Goal: Task Accomplishment & Management: Manage account settings

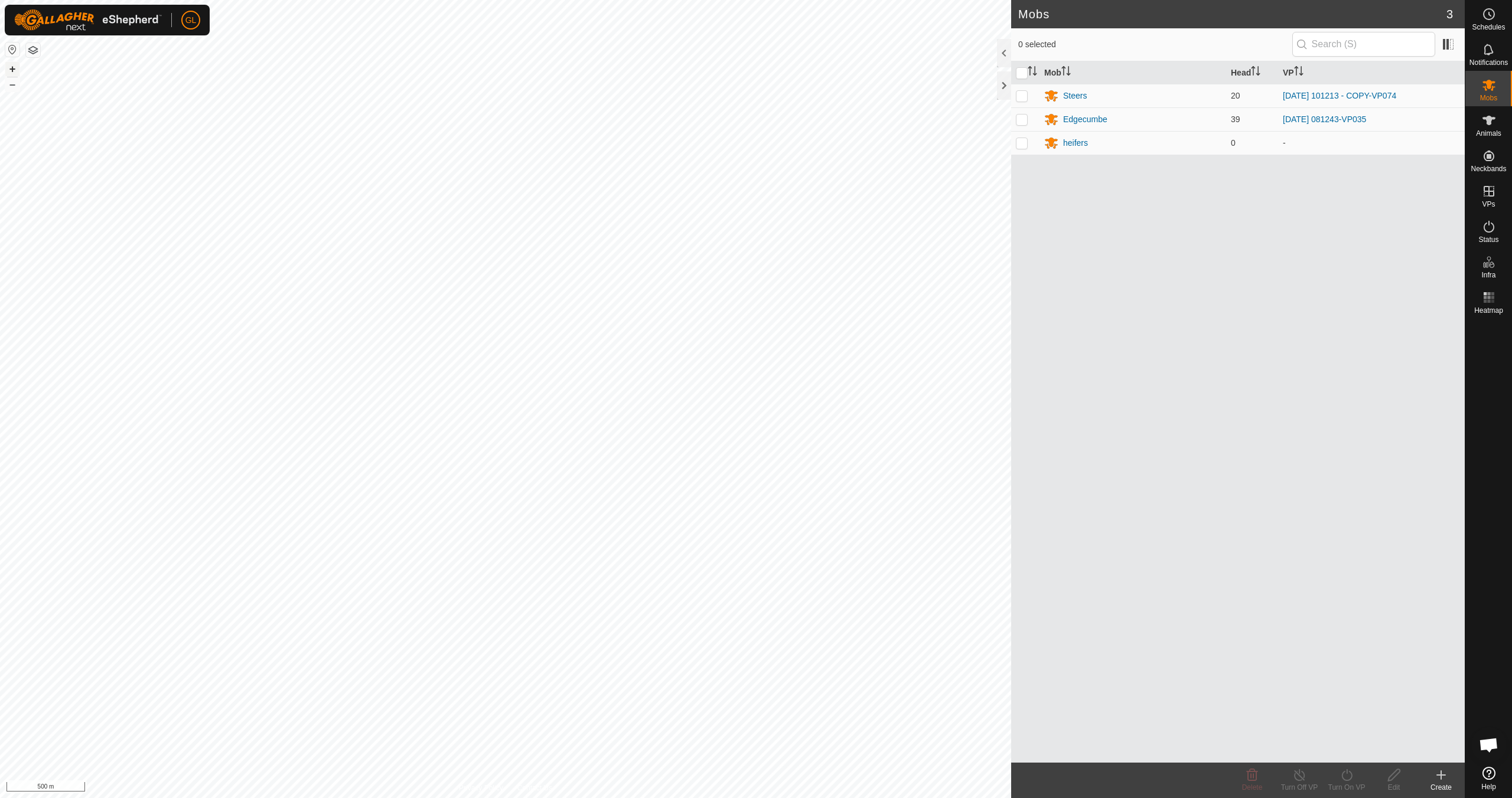
click at [12, 68] on button "+" at bounding box center [12, 68] width 14 height 14
click at [14, 69] on button "+" at bounding box center [12, 68] width 14 height 14
click at [1400, 192] on link "In Rotation" at bounding box center [1413, 191] width 101 height 24
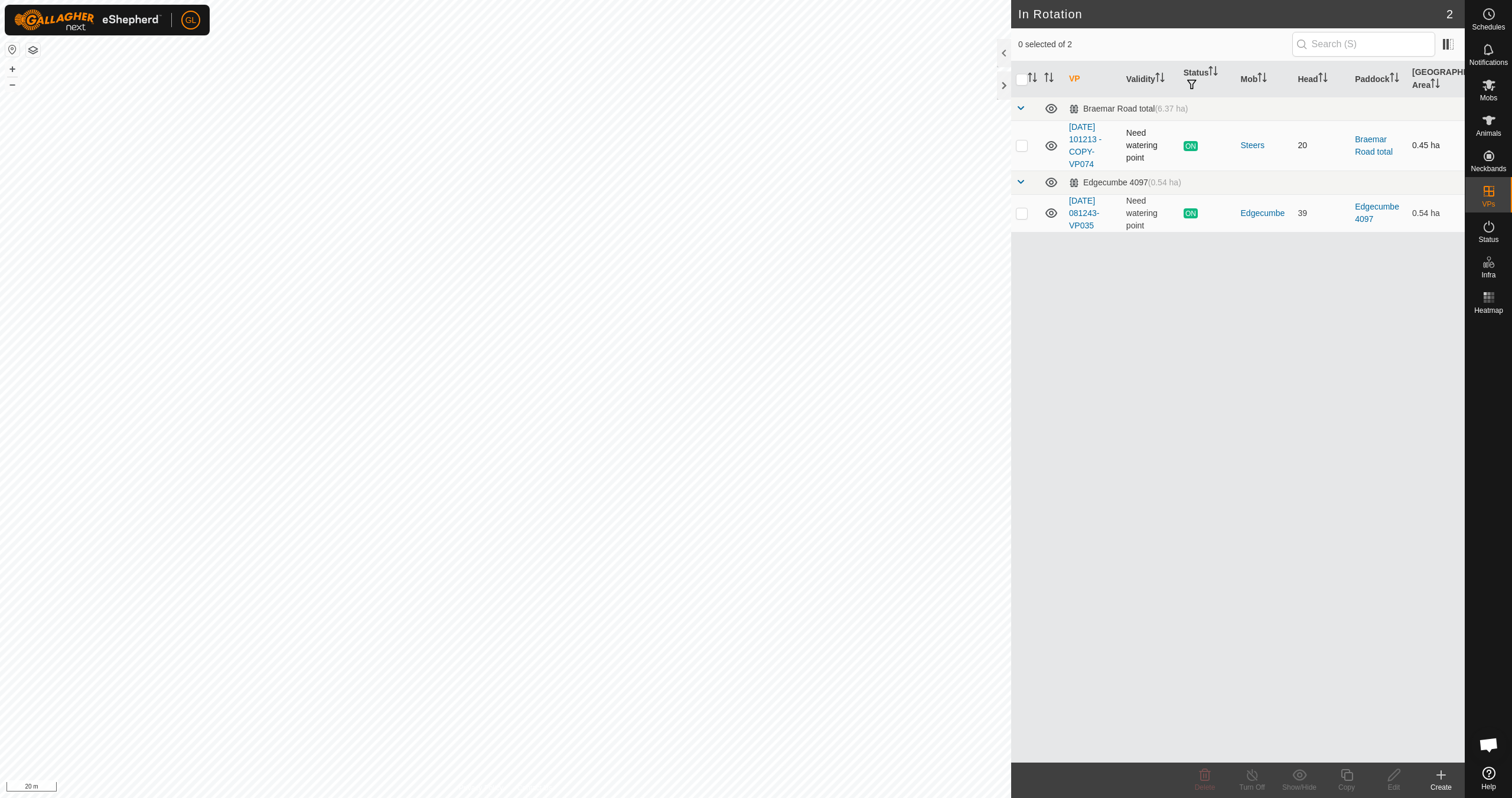
click at [1019, 142] on p-checkbox at bounding box center [1021, 145] width 11 height 10
checkbox input "true"
click at [1351, 777] on icon at bounding box center [1347, 774] width 15 height 14
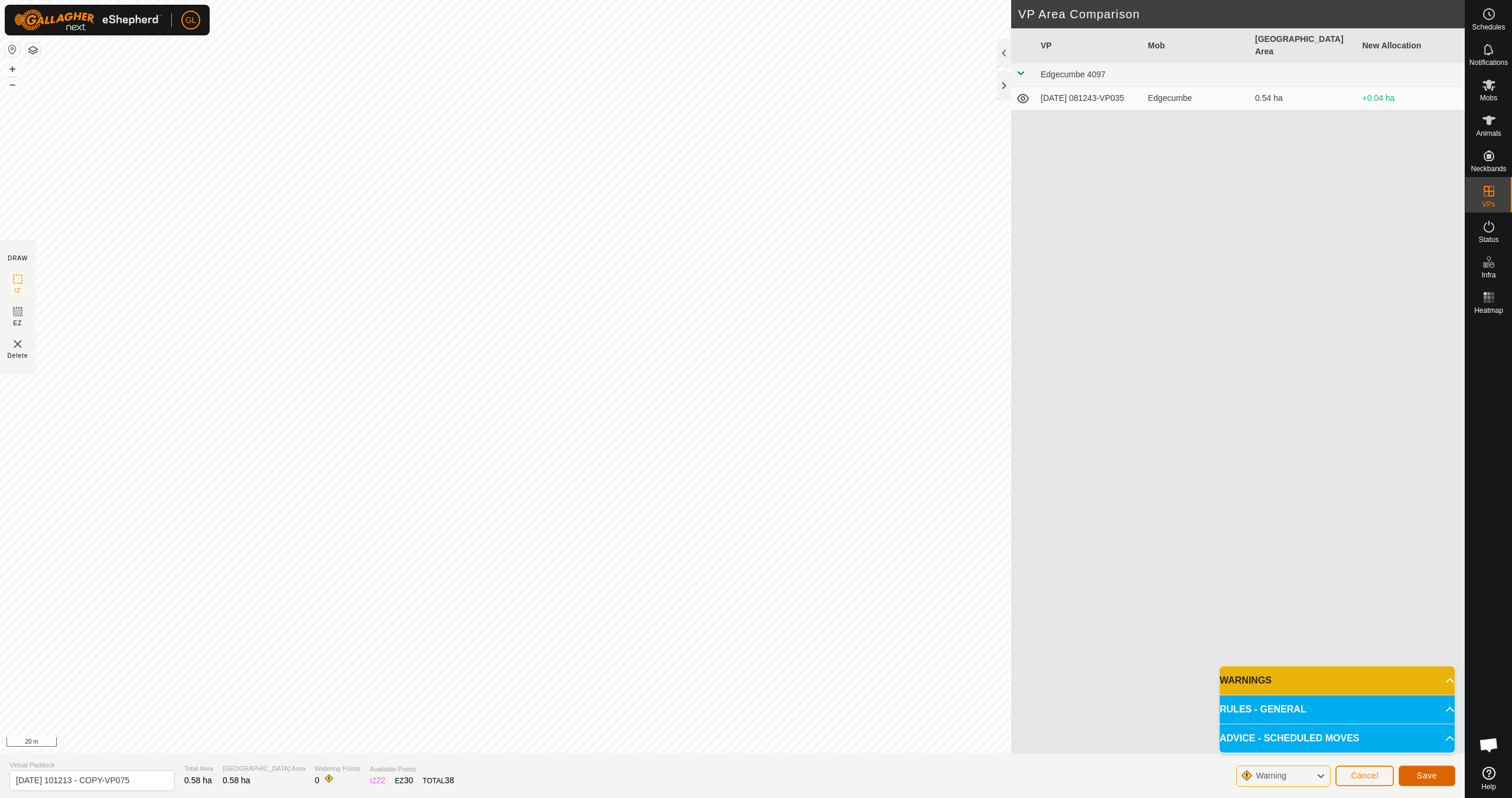
click at [1424, 776] on span "Save" at bounding box center [1426, 776] width 20 height 10
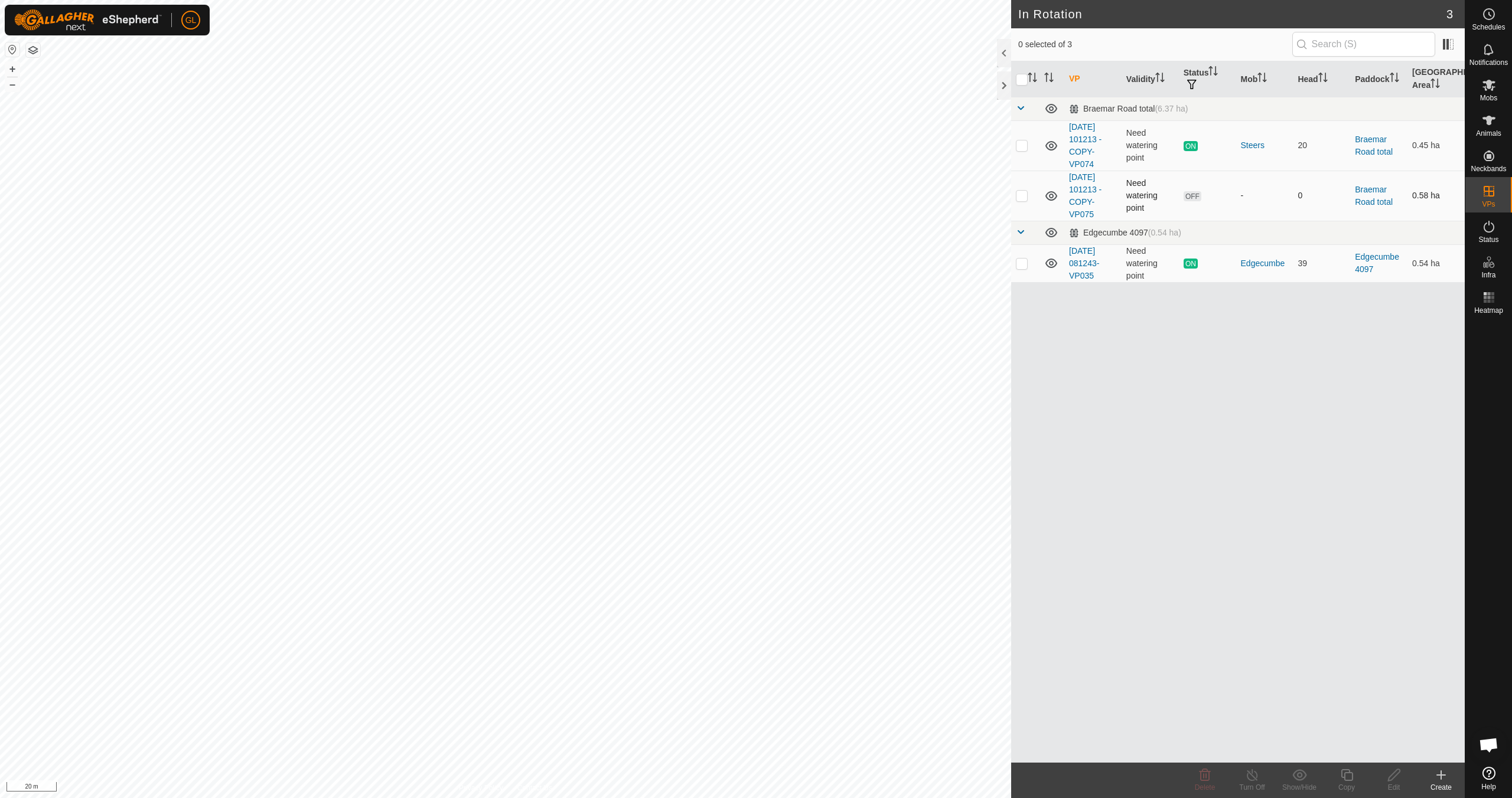
click at [1021, 199] on p-checkbox at bounding box center [1021, 196] width 11 height 10
checkbox input "true"
click at [1386, 779] on edit-svg-icon at bounding box center [1394, 774] width 47 height 14
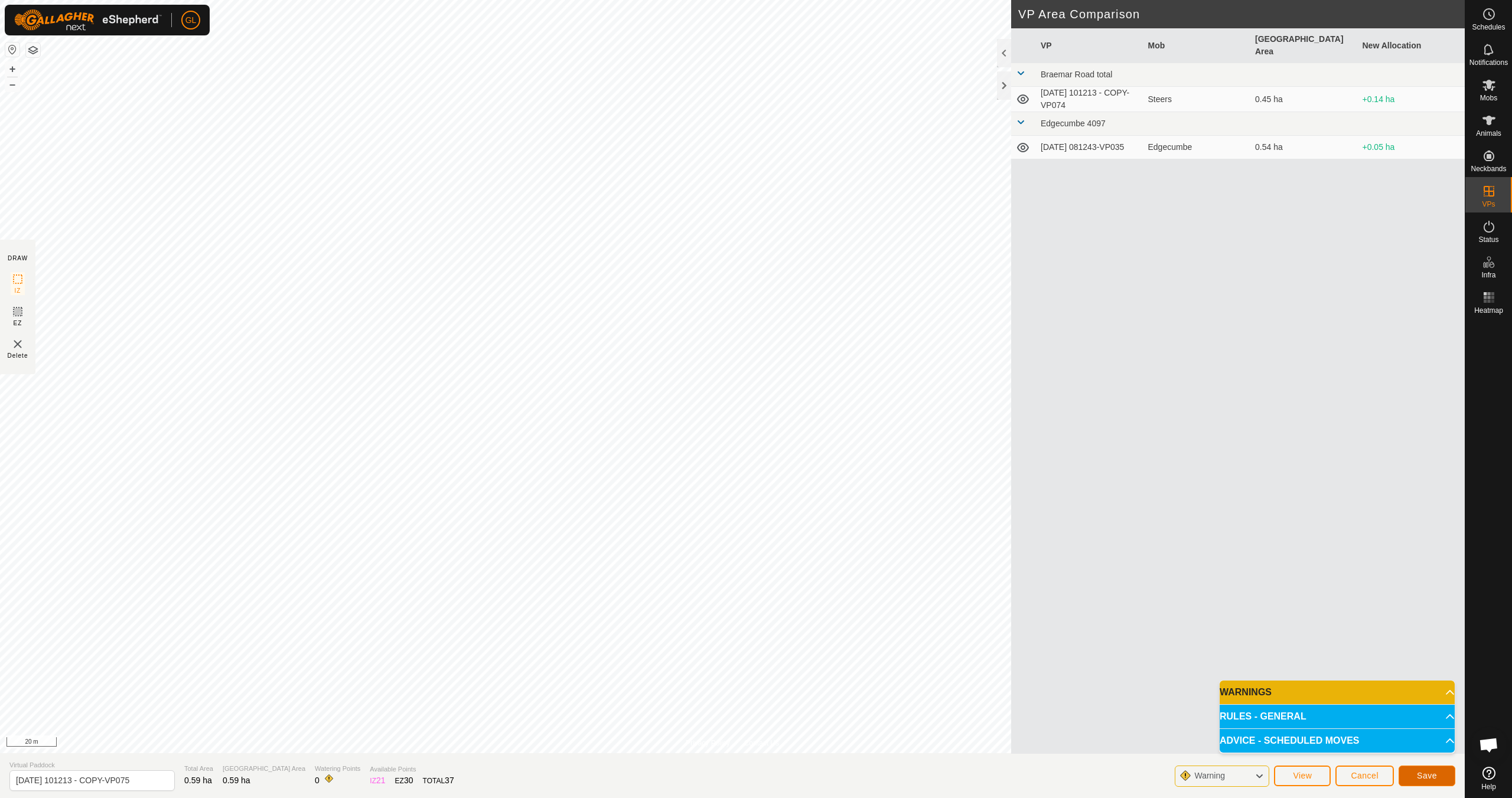
click at [1424, 773] on span "Save" at bounding box center [1426, 776] width 20 height 10
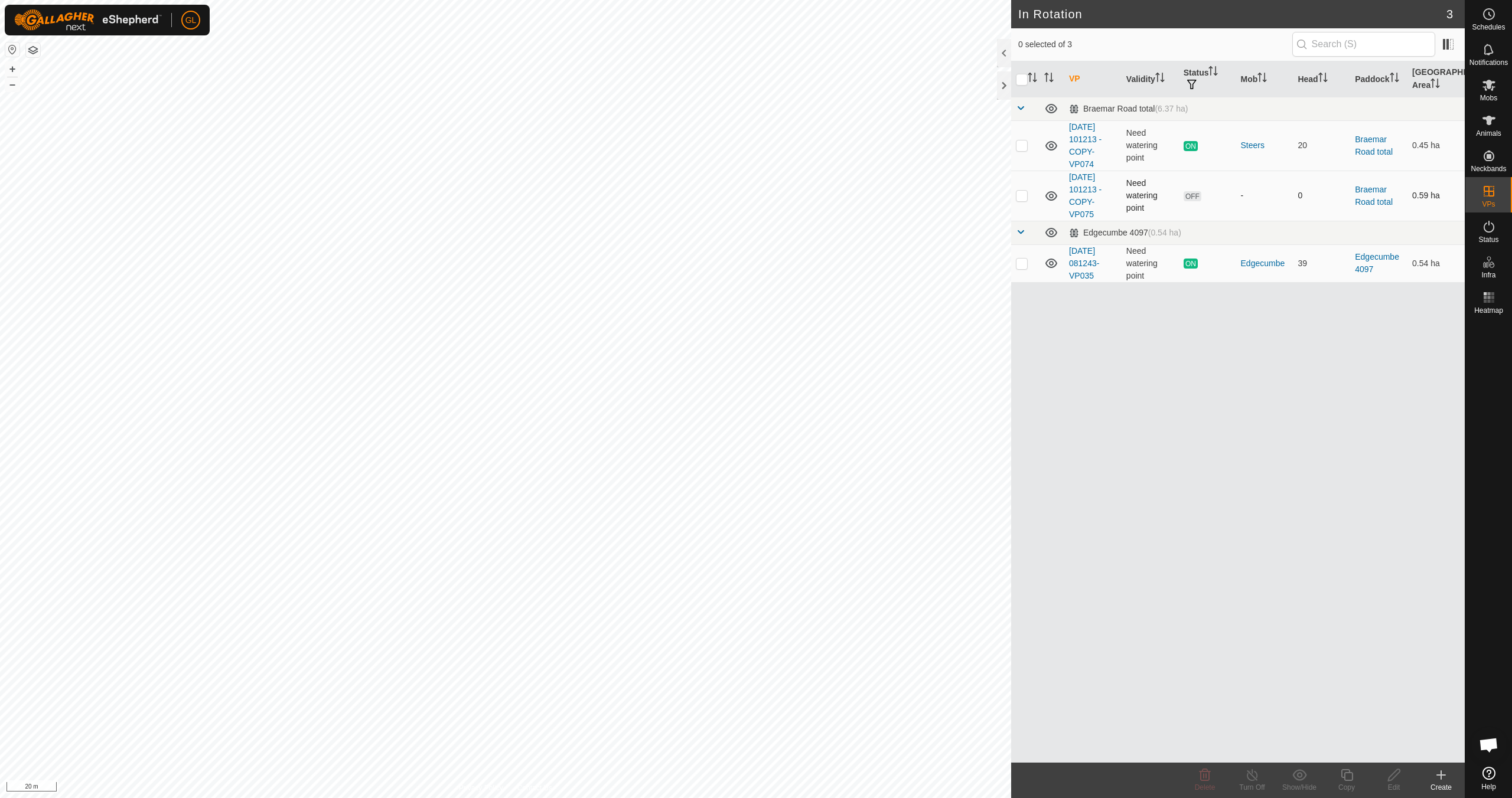
click at [1020, 195] on p-checkbox at bounding box center [1021, 196] width 11 height 10
checkbox input "true"
click at [1391, 774] on icon at bounding box center [1394, 774] width 15 height 14
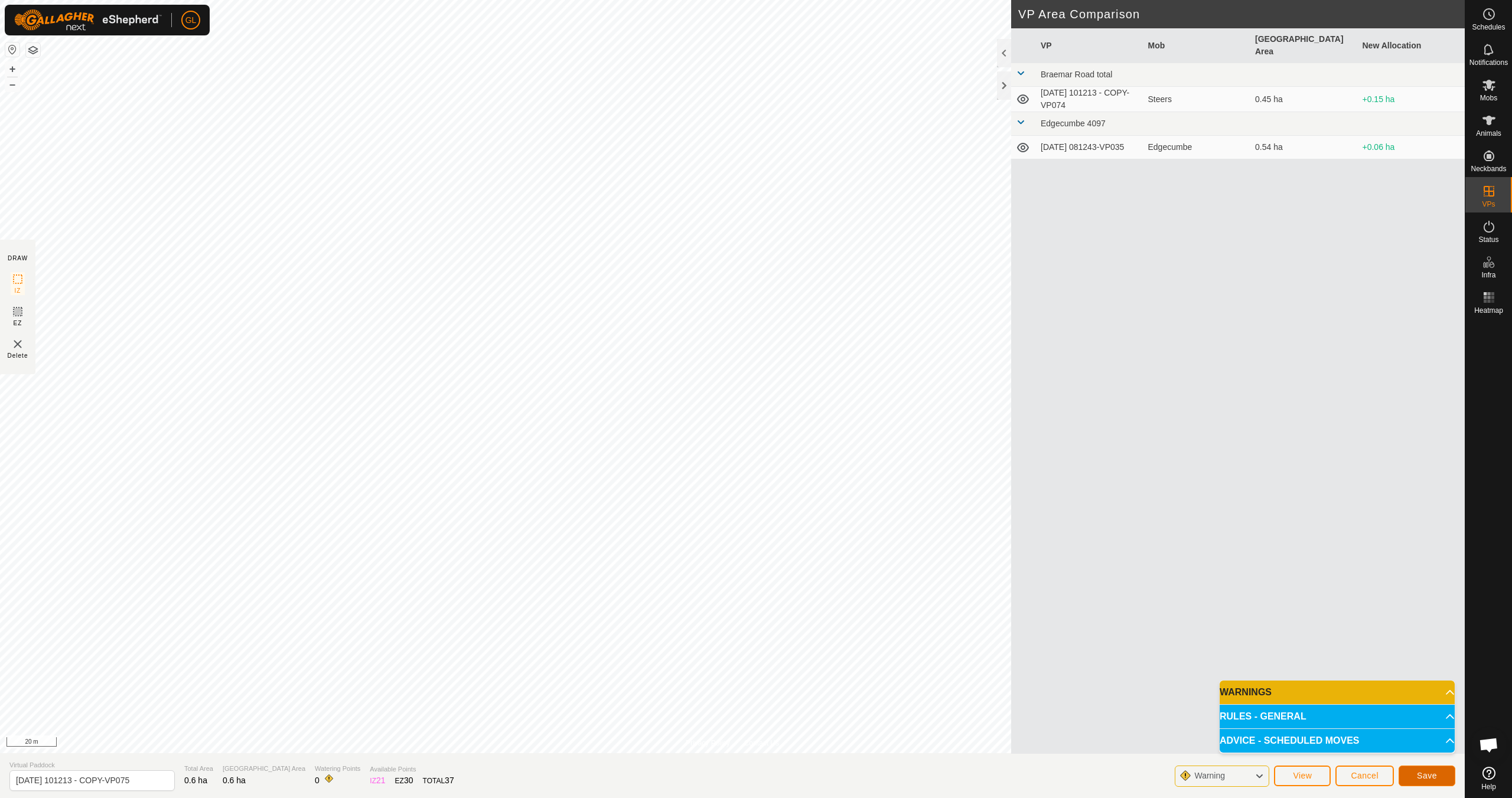
click at [1429, 779] on span "Save" at bounding box center [1426, 776] width 20 height 10
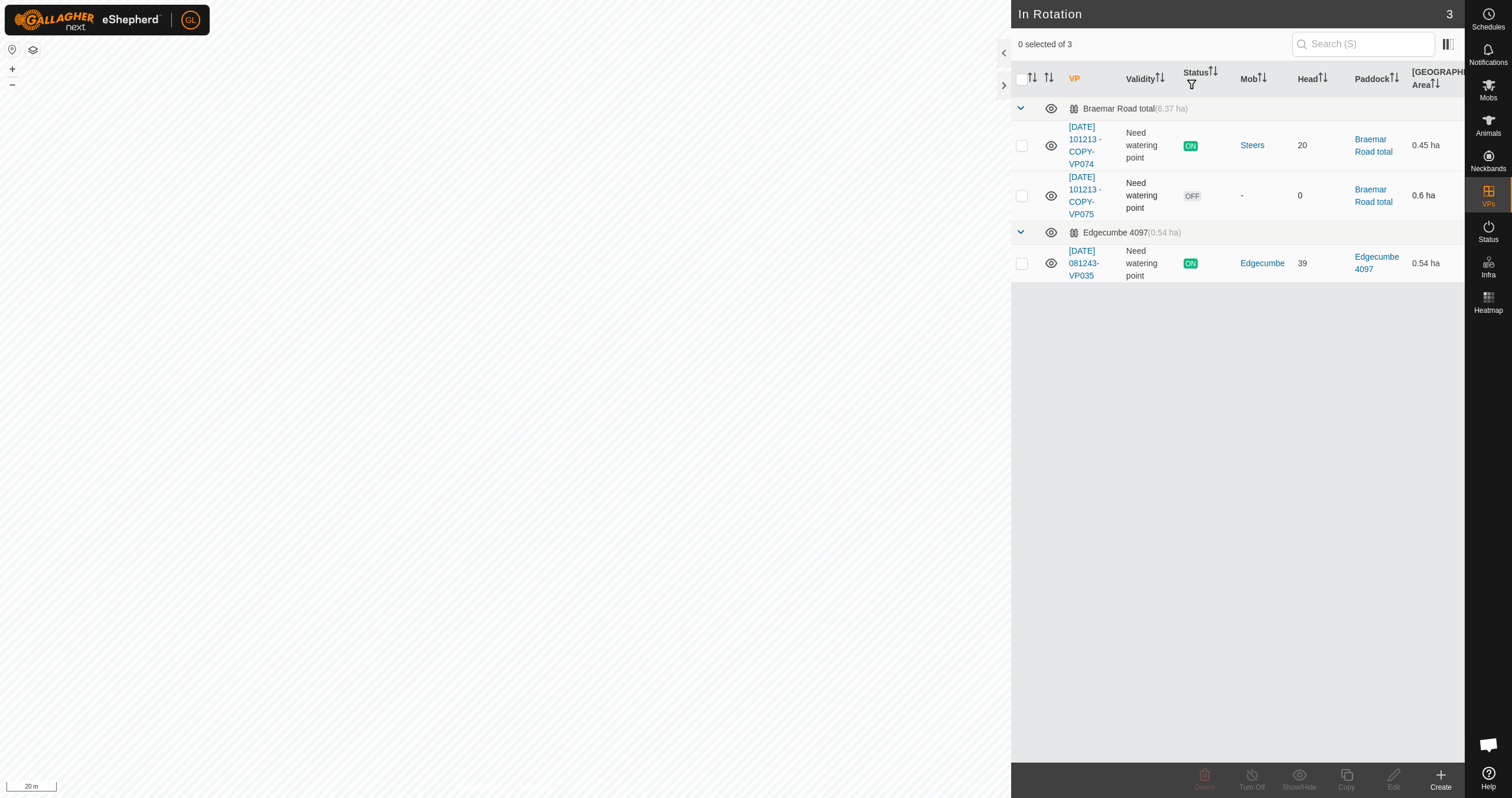
click at [1023, 199] on p-checkbox at bounding box center [1021, 196] width 11 height 10
checkbox input "true"
click at [1392, 775] on icon at bounding box center [1394, 774] width 15 height 14
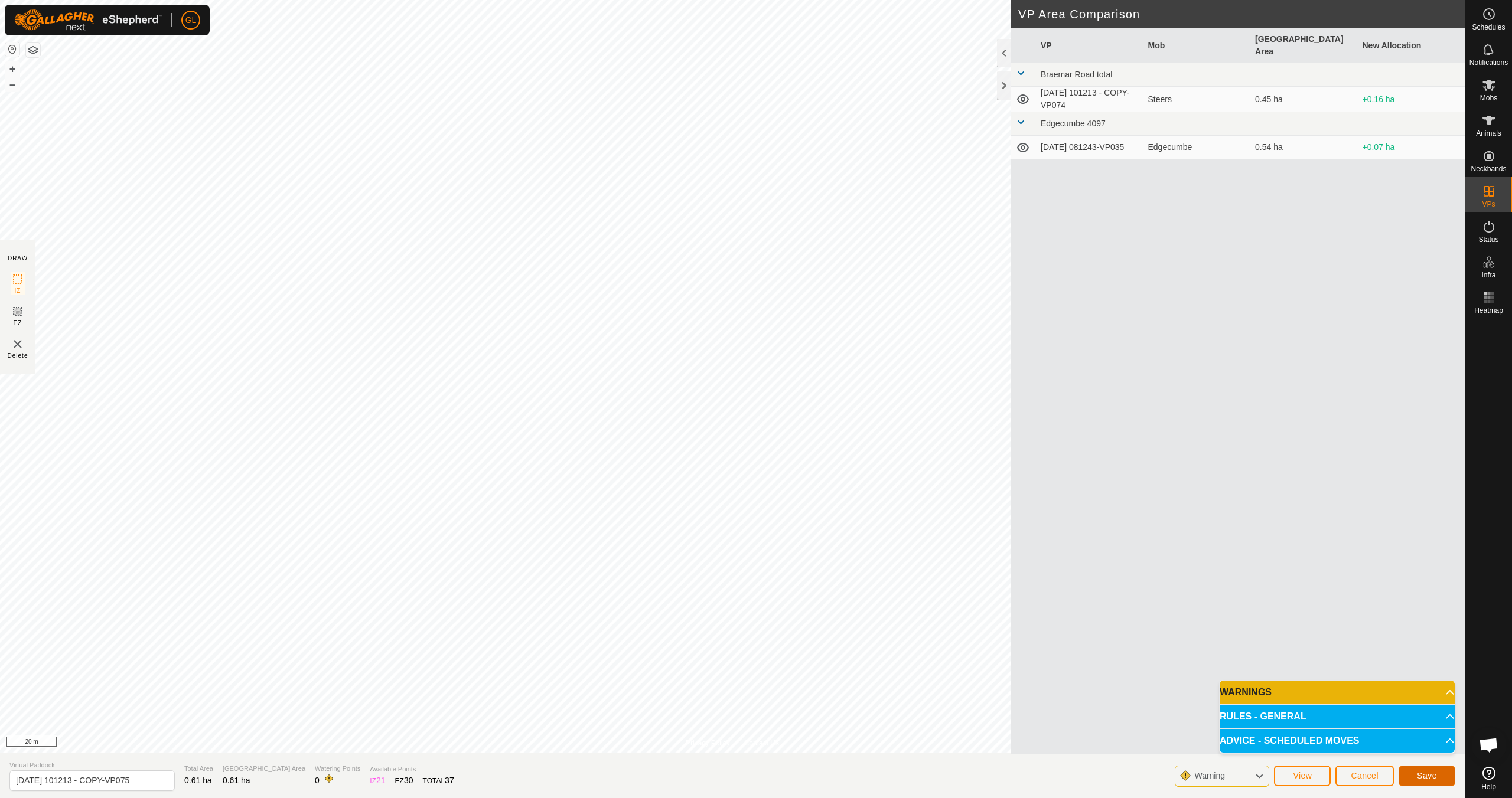
click at [1426, 776] on span "Save" at bounding box center [1426, 776] width 20 height 10
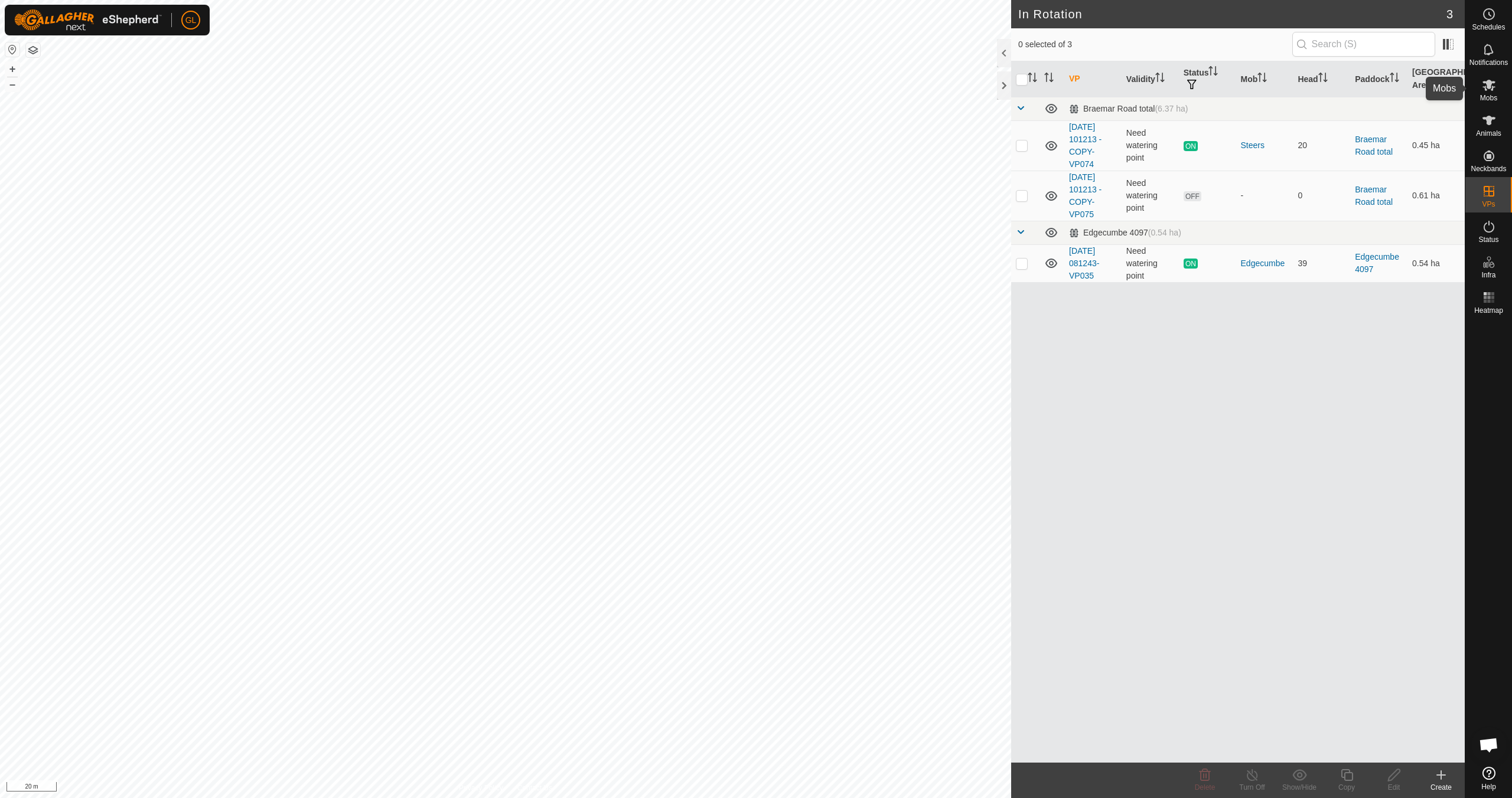
click at [1495, 89] on icon at bounding box center [1488, 85] width 14 height 14
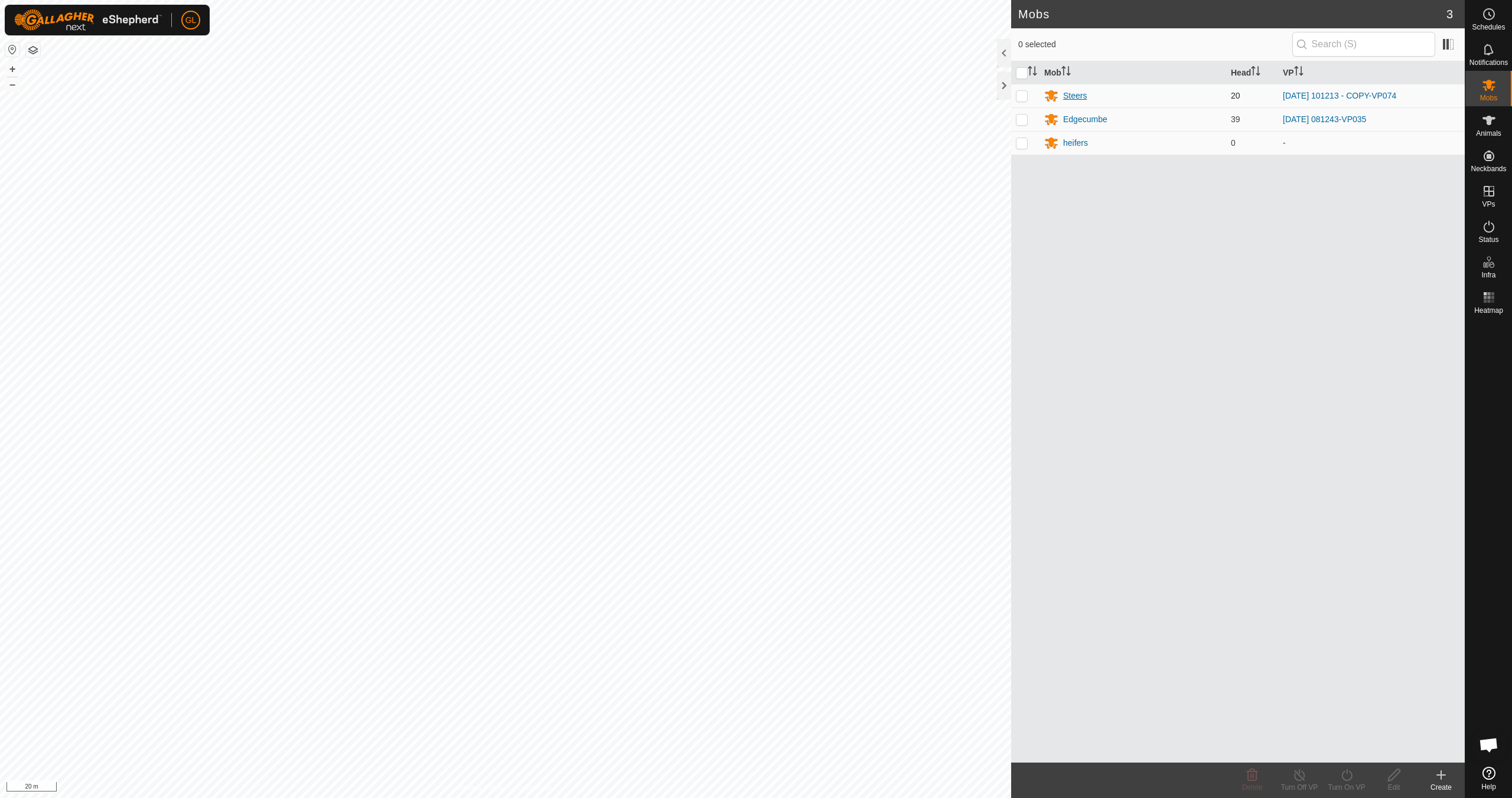
click at [1076, 96] on div "Steers" at bounding box center [1074, 95] width 24 height 12
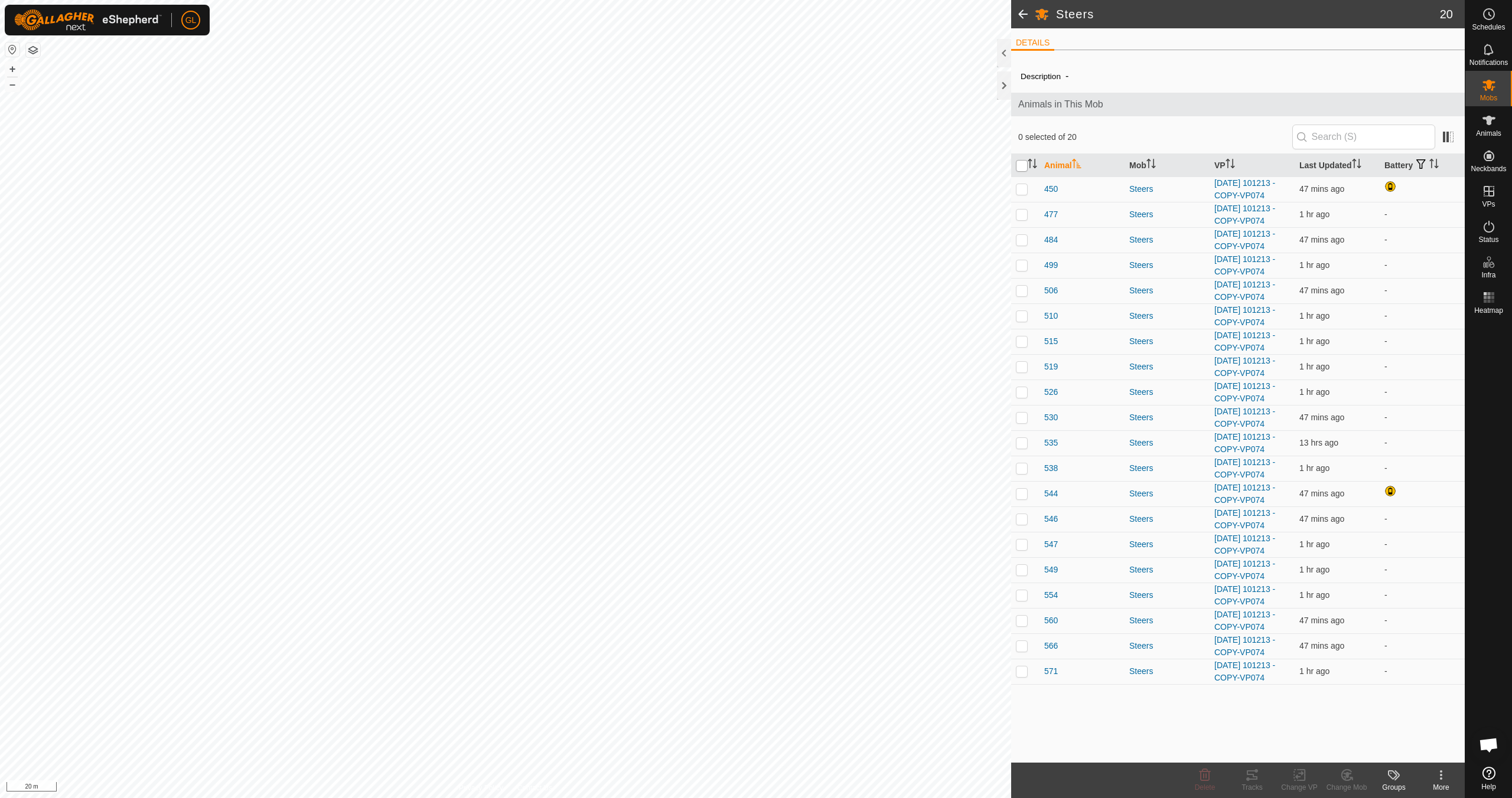
click at [1022, 165] on input "checkbox" at bounding box center [1021, 165] width 11 height 11
checkbox input "true"
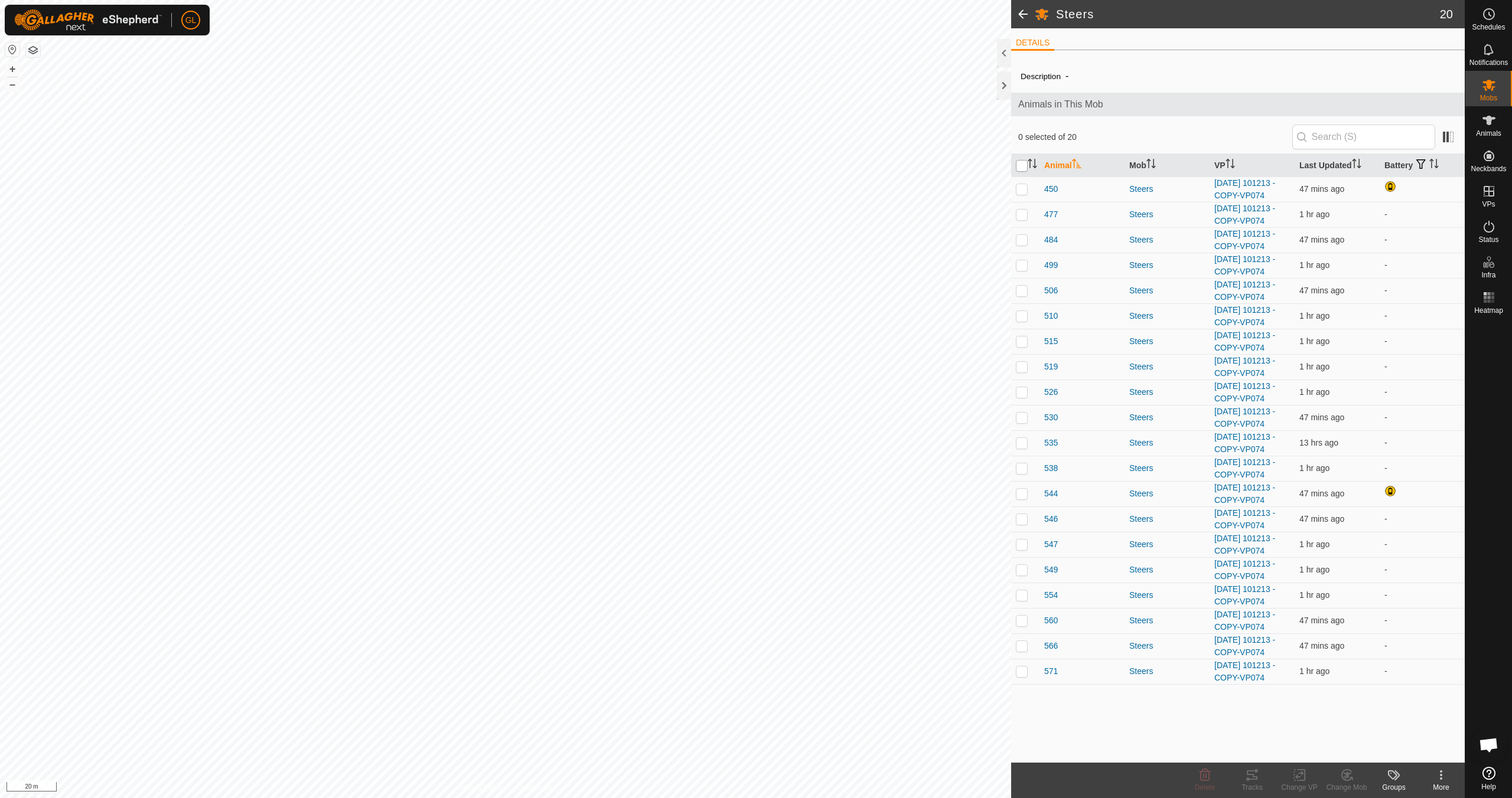
checkbox input "true"
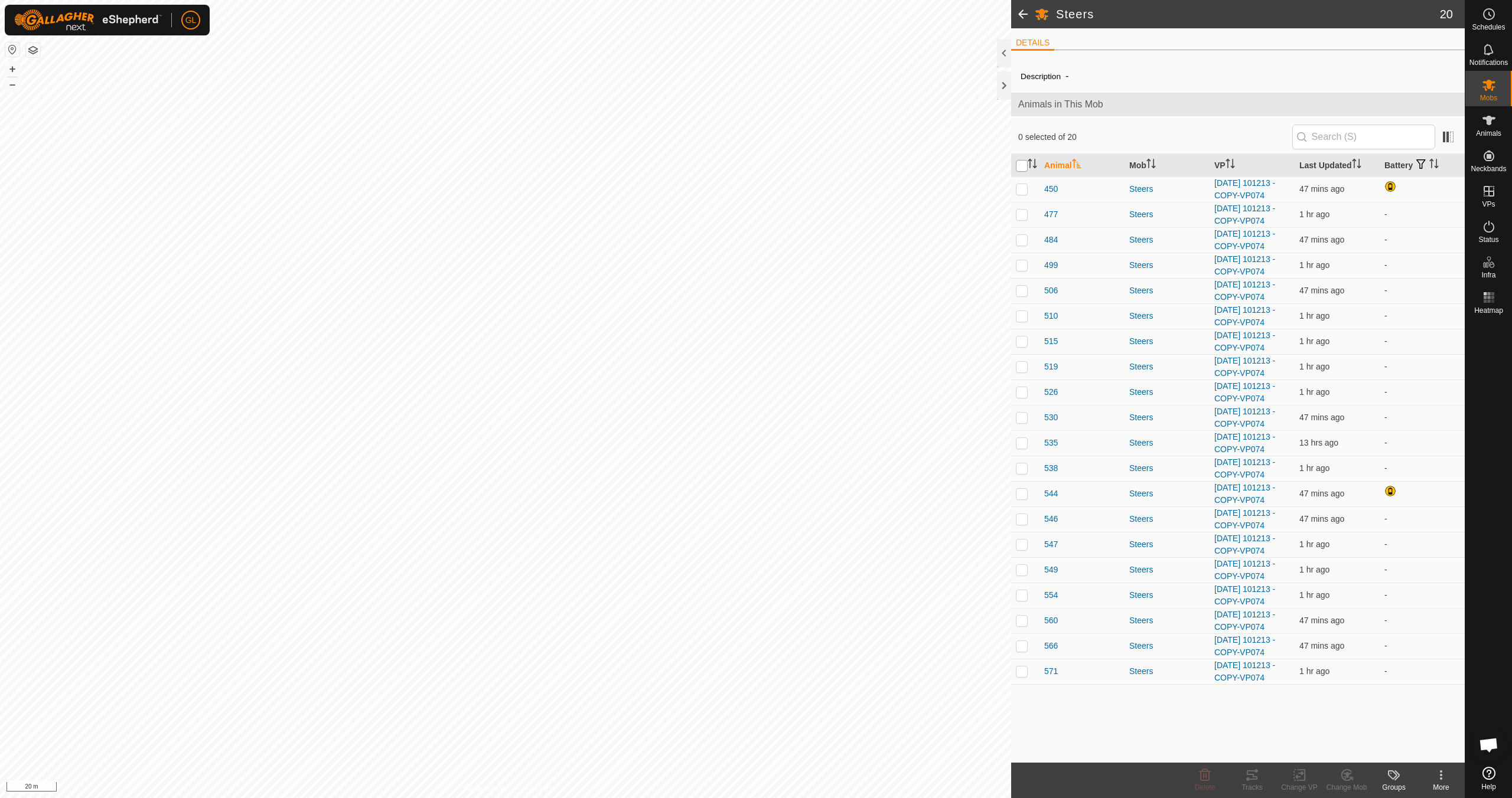
checkbox input "true"
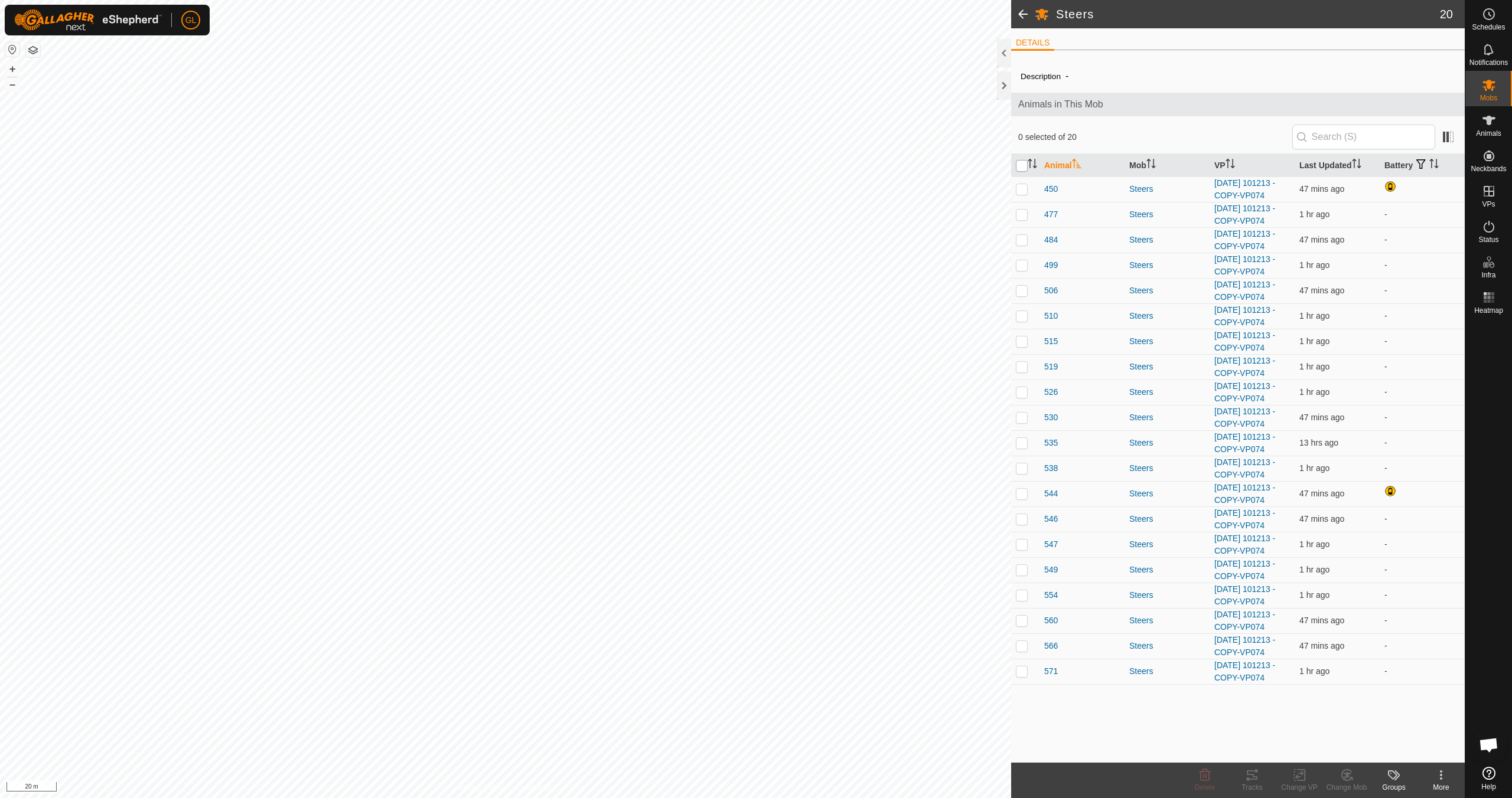
checkbox input "true"
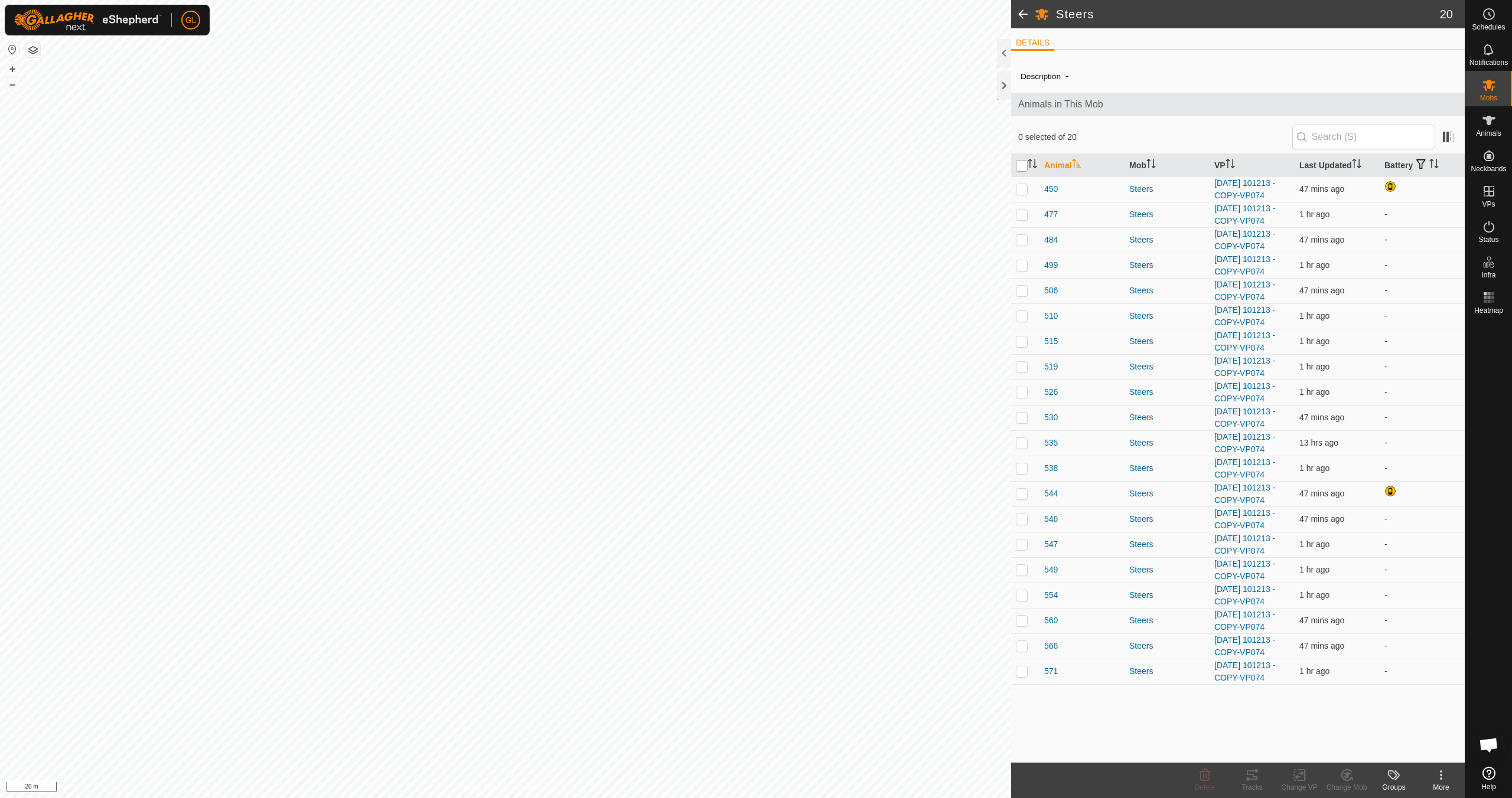
checkbox input "true"
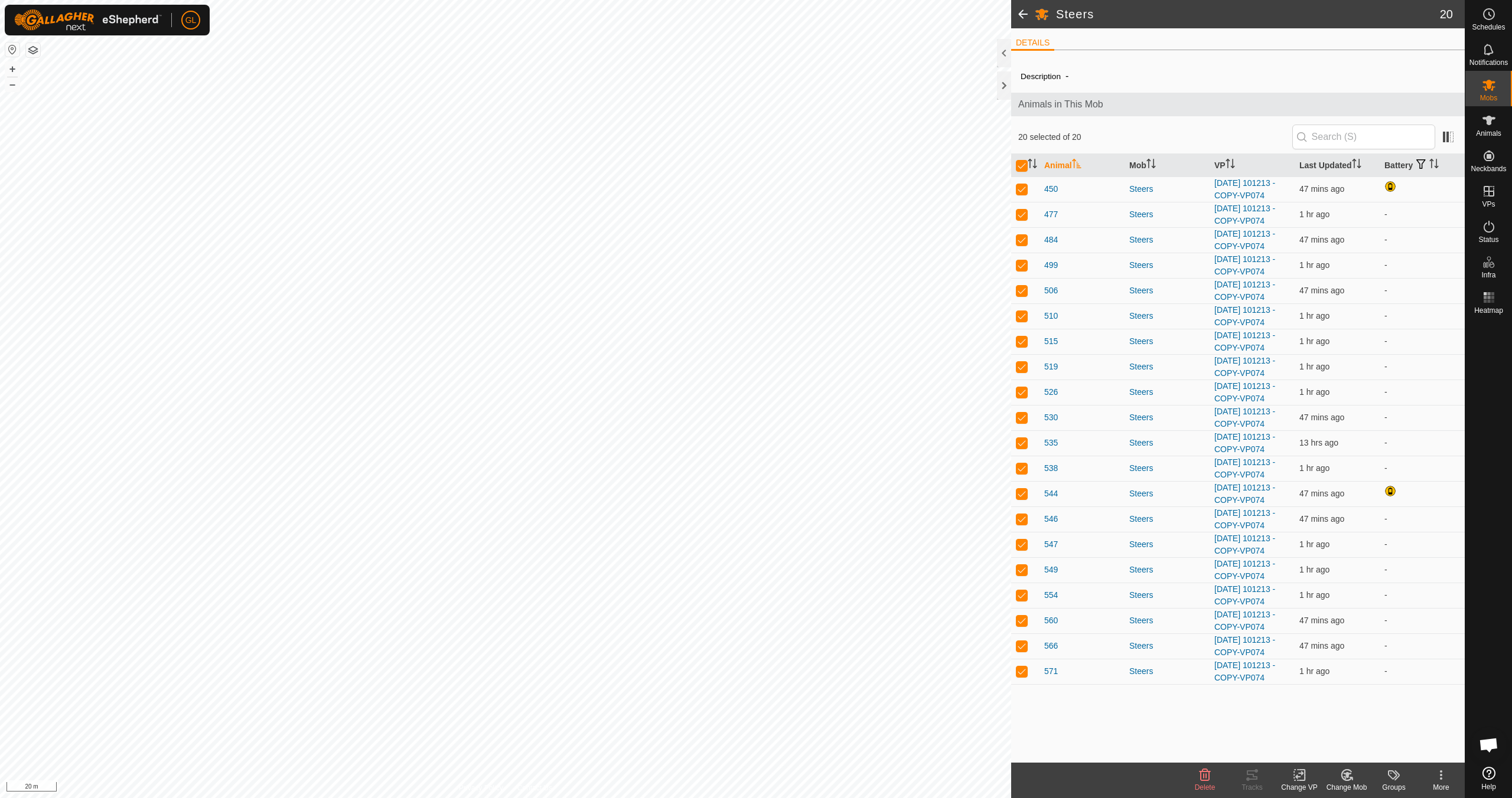
click at [1298, 773] on icon at bounding box center [1299, 774] width 15 height 14
click at [1315, 723] on link "Choose VP..." at bounding box center [1334, 724] width 117 height 24
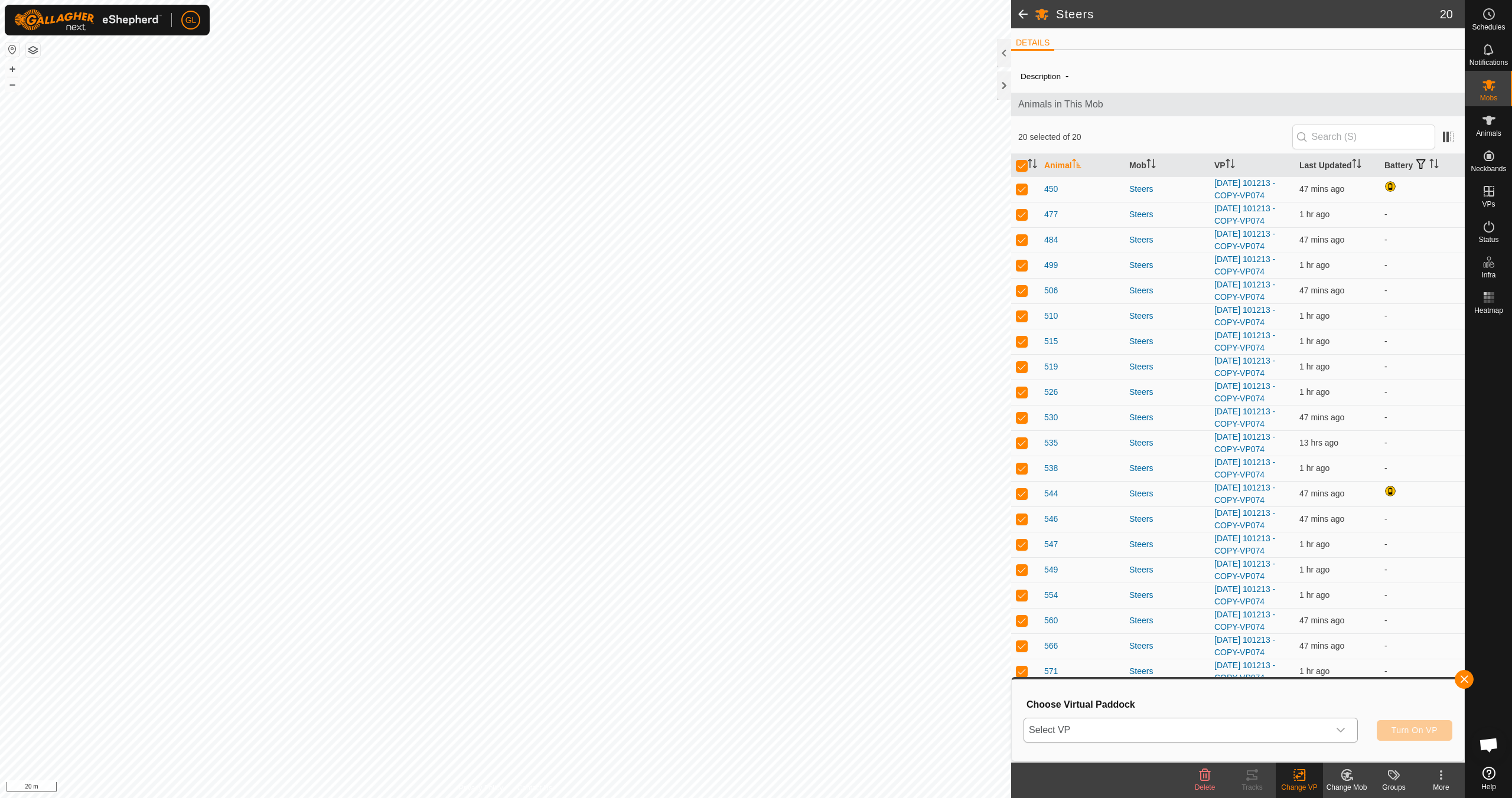
click at [1342, 730] on icon "dropdown trigger" at bounding box center [1341, 730] width 10 height 10
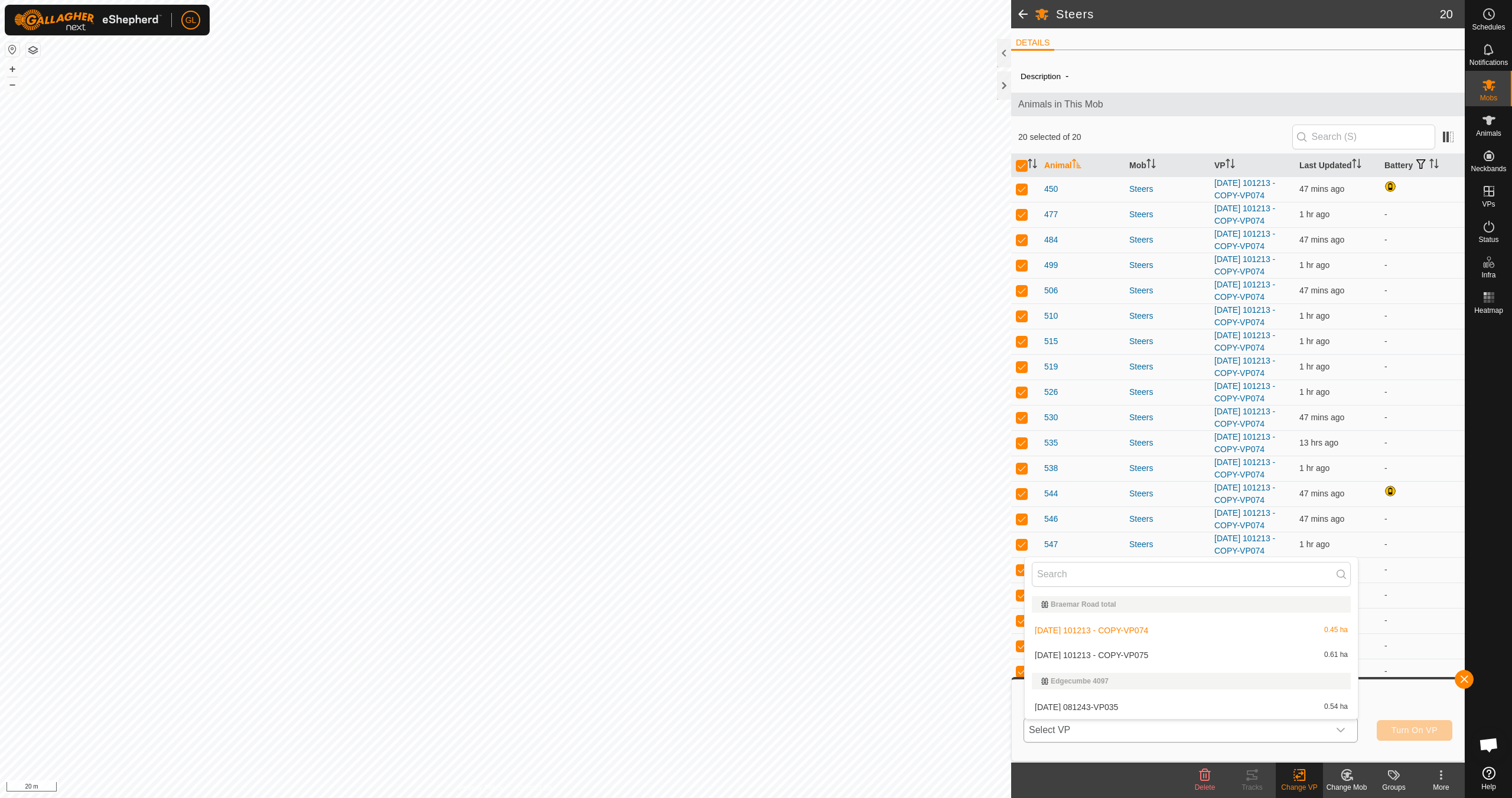
click at [1242, 659] on li "[DATE] 101213 - COPY-VP075 0.61 ha" at bounding box center [1191, 655] width 333 height 24
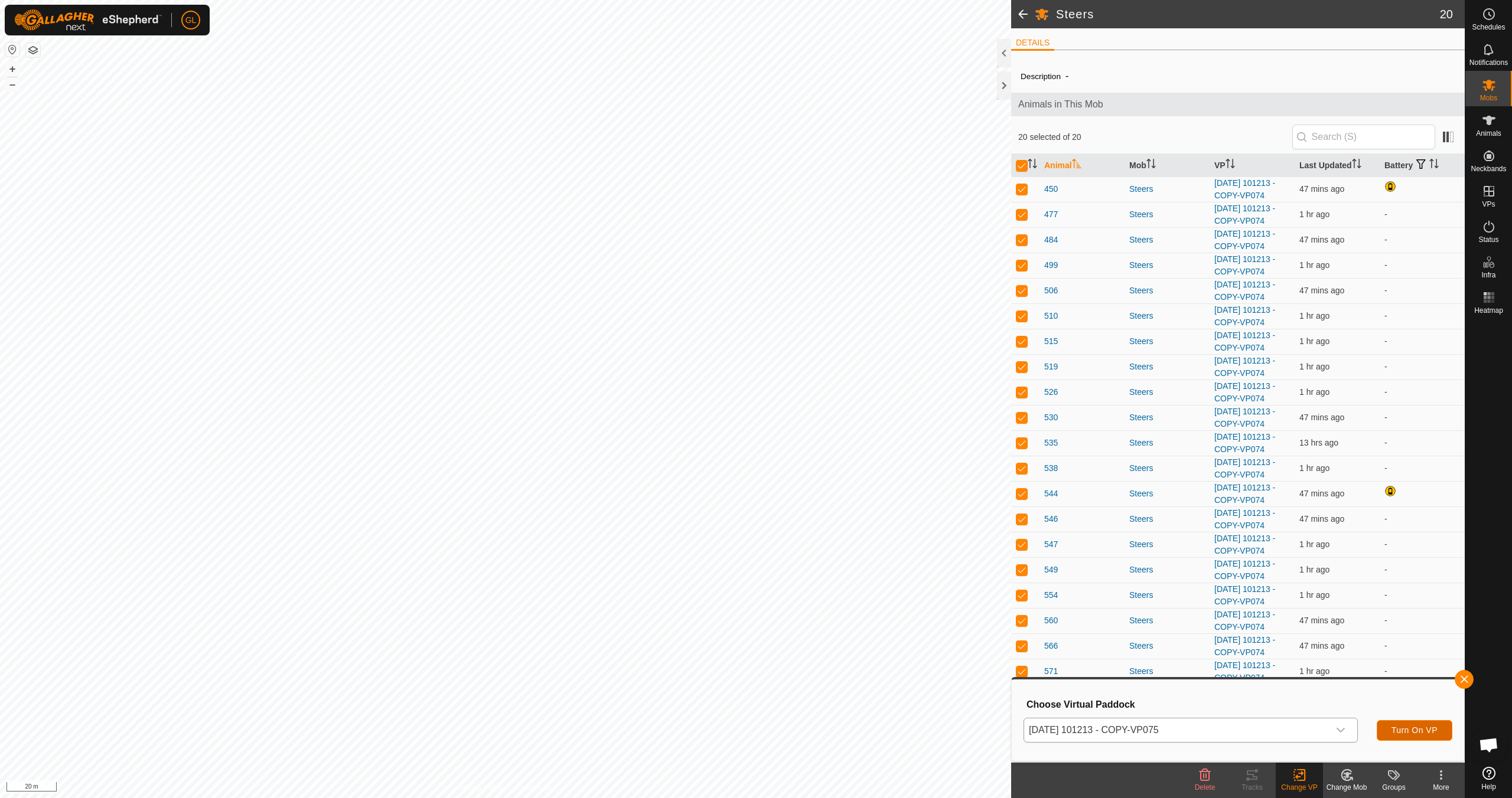
click at [1414, 728] on span "Turn On VP" at bounding box center [1414, 730] width 46 height 10
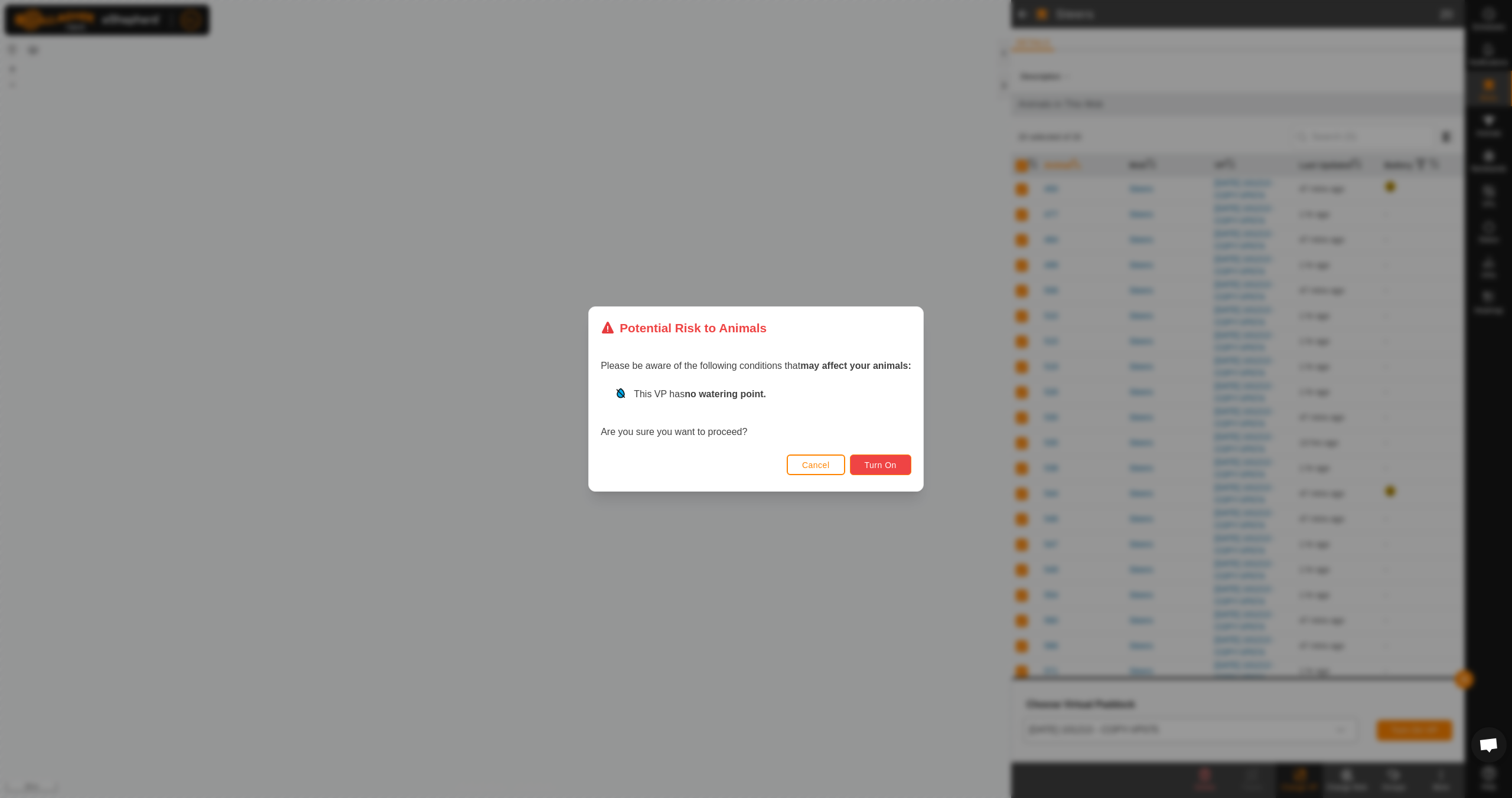
click at [886, 462] on span "Turn On" at bounding box center [880, 465] width 32 height 10
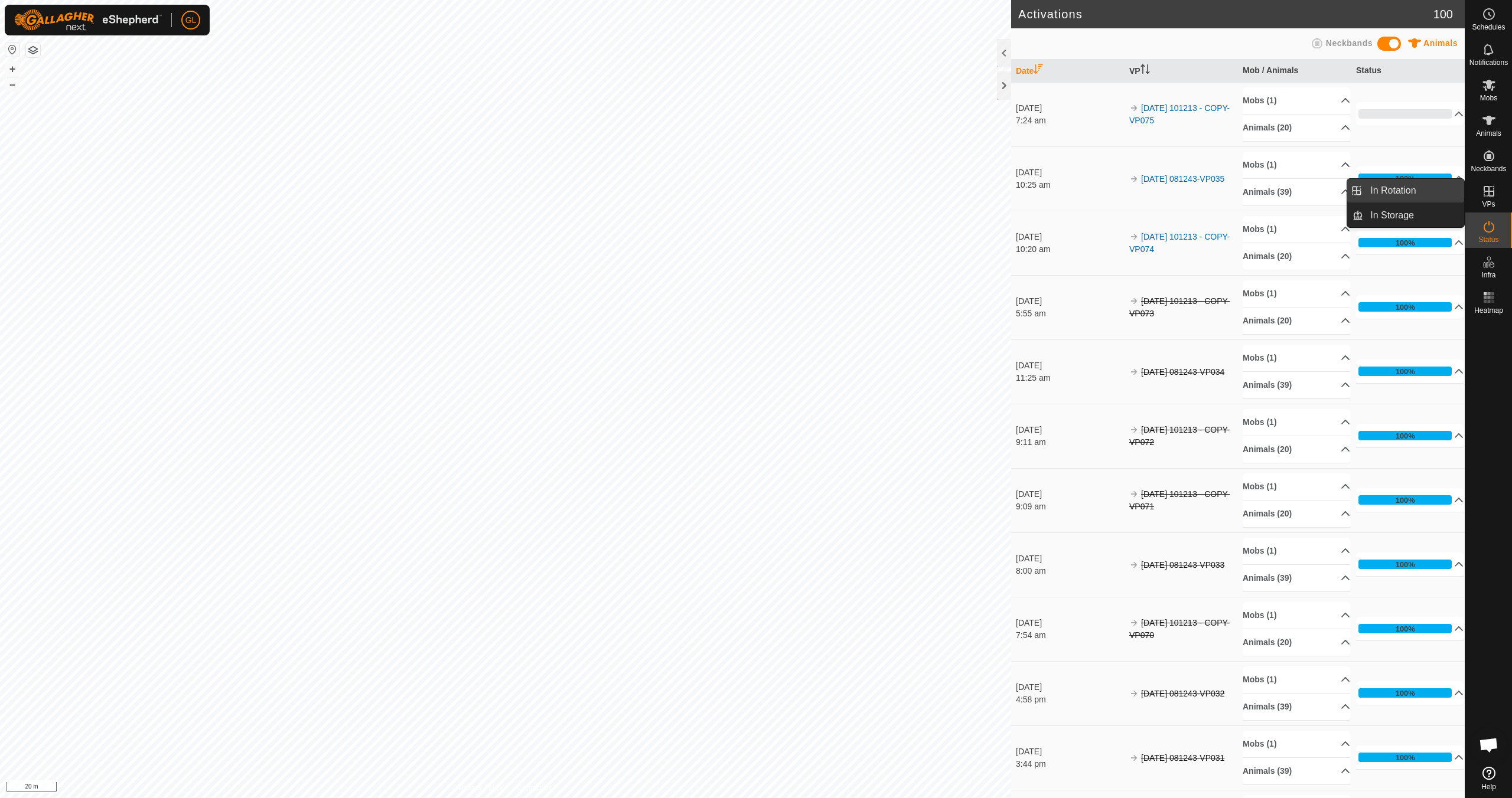
click at [1407, 189] on link "In Rotation" at bounding box center [1413, 191] width 101 height 24
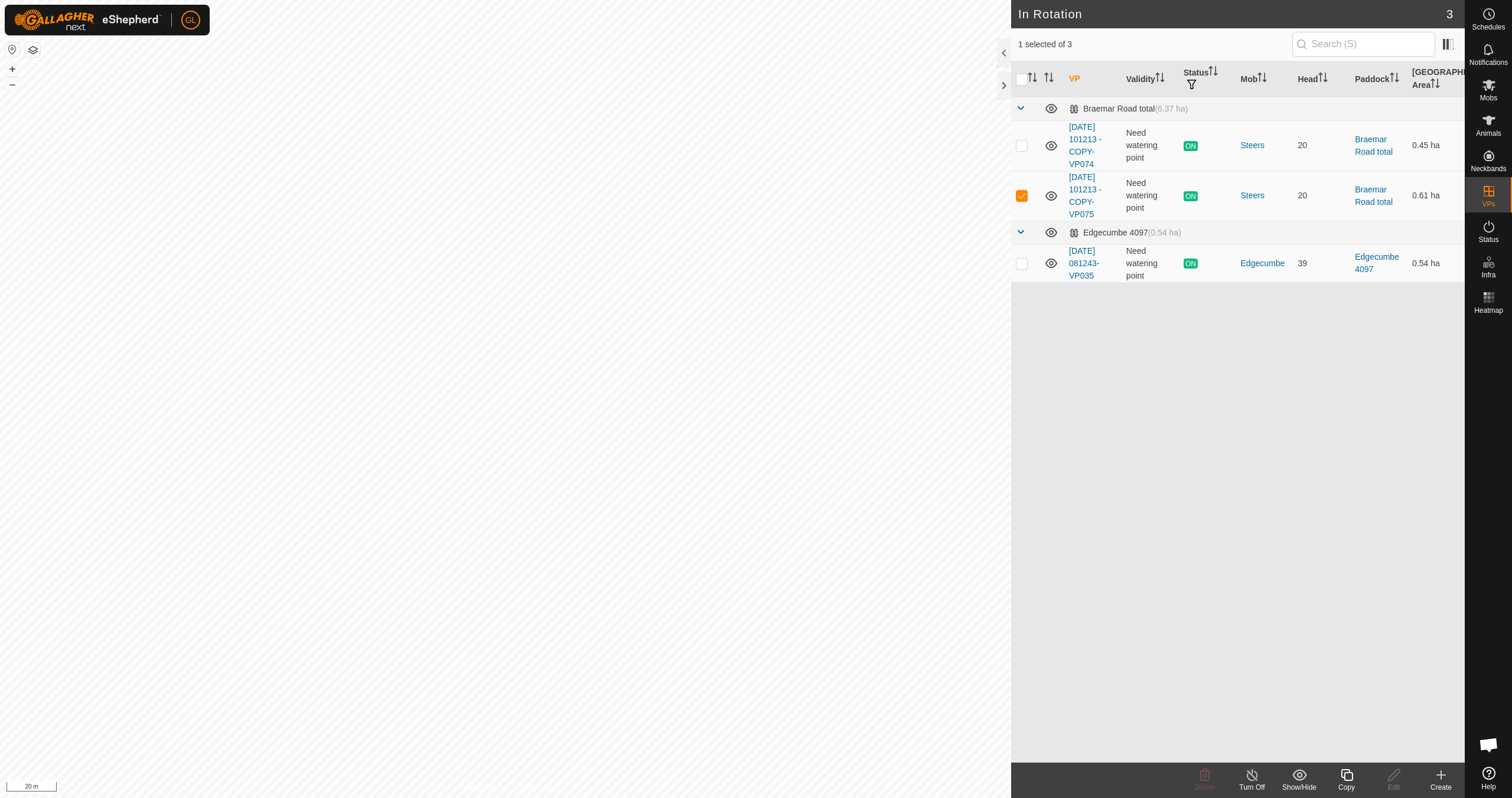
click at [1348, 781] on icon at bounding box center [1347, 774] width 15 height 14
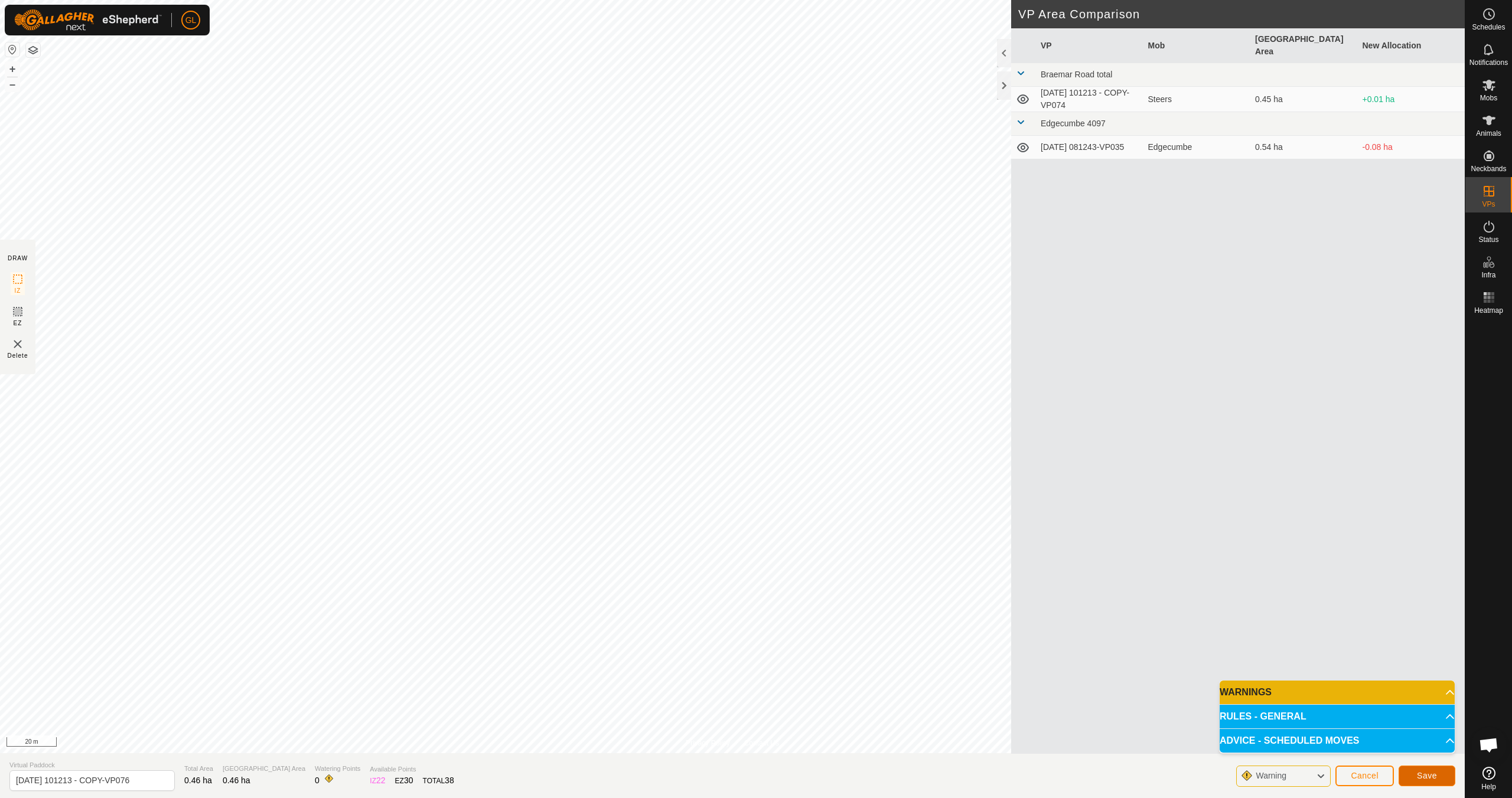
click at [1425, 778] on span "Save" at bounding box center [1426, 776] width 20 height 10
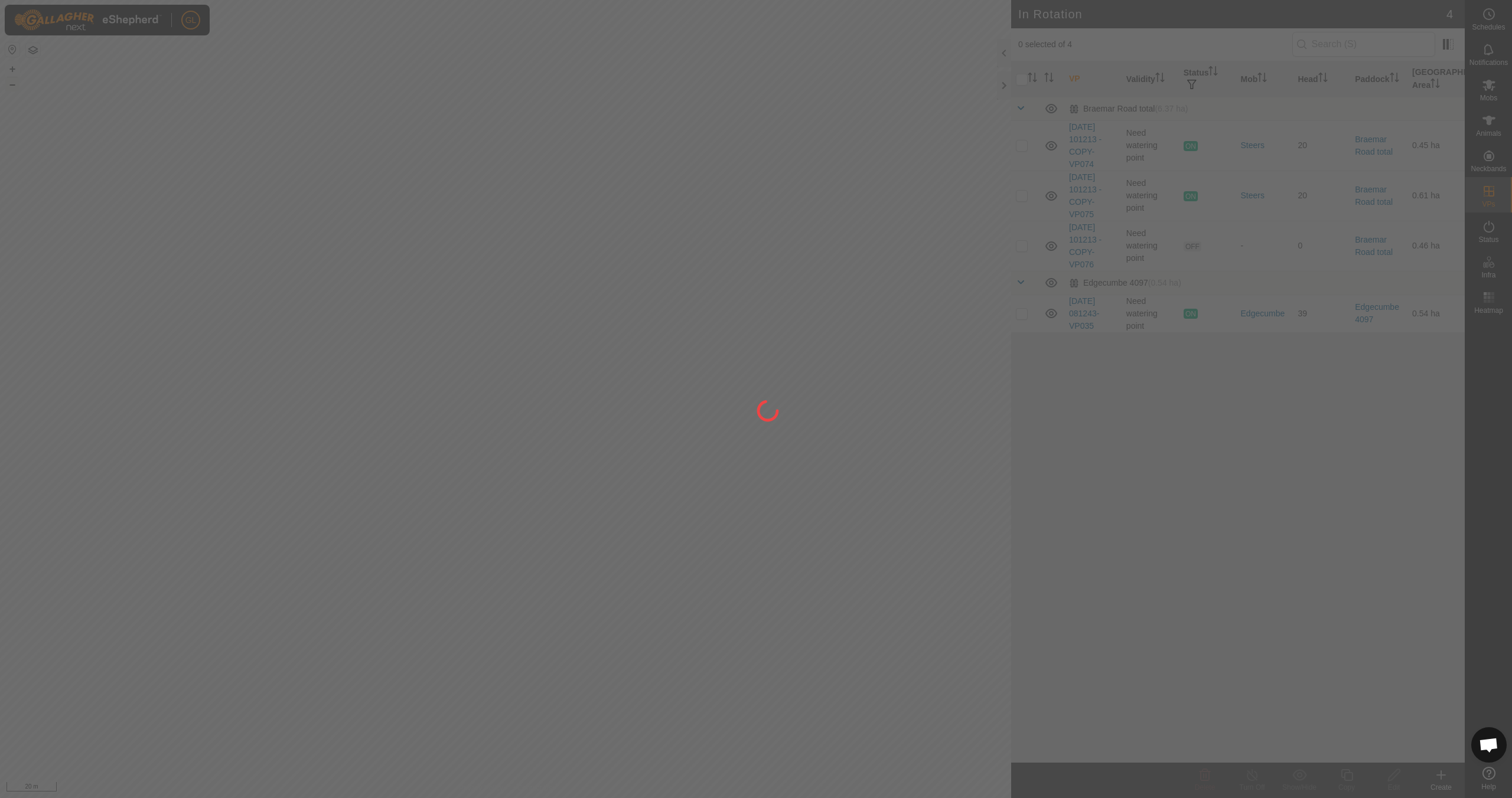
click at [13, 83] on div at bounding box center [756, 399] width 1512 height 798
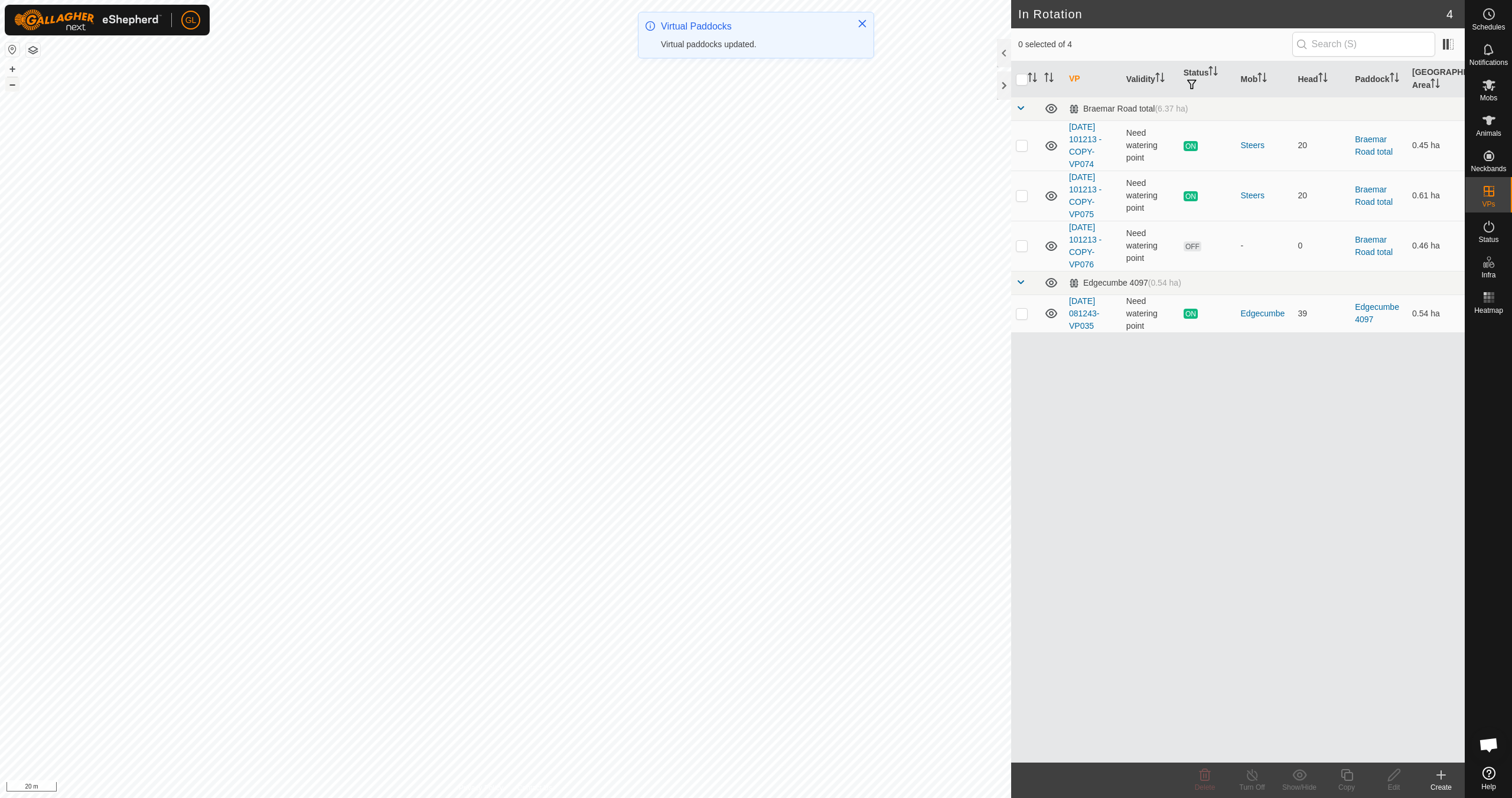
click at [12, 86] on button "–" at bounding box center [12, 84] width 14 height 14
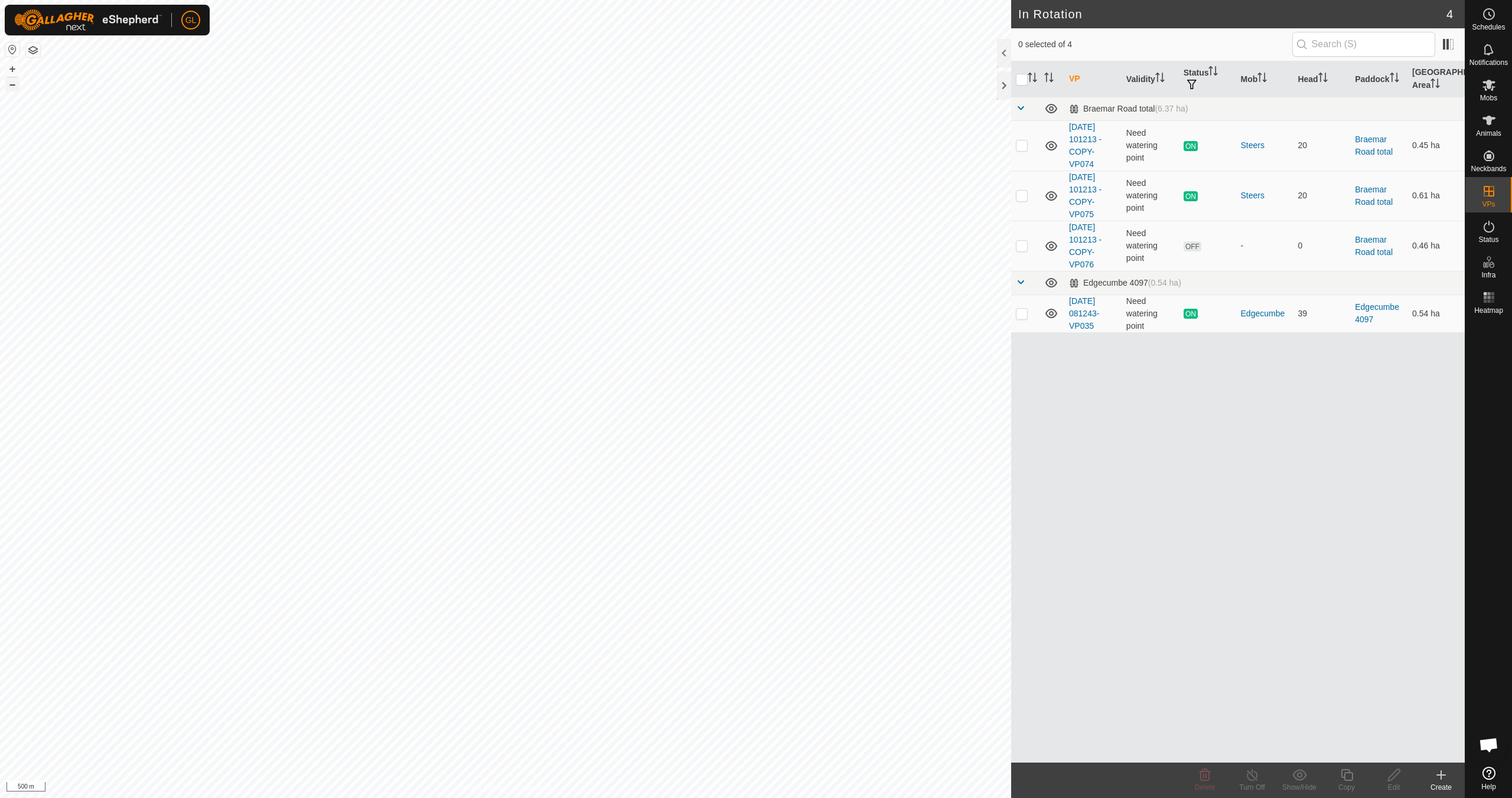
click at [12, 86] on button "–" at bounding box center [12, 84] width 14 height 14
click at [12, 71] on button "+" at bounding box center [12, 68] width 14 height 14
click at [11, 69] on button "+" at bounding box center [12, 68] width 14 height 14
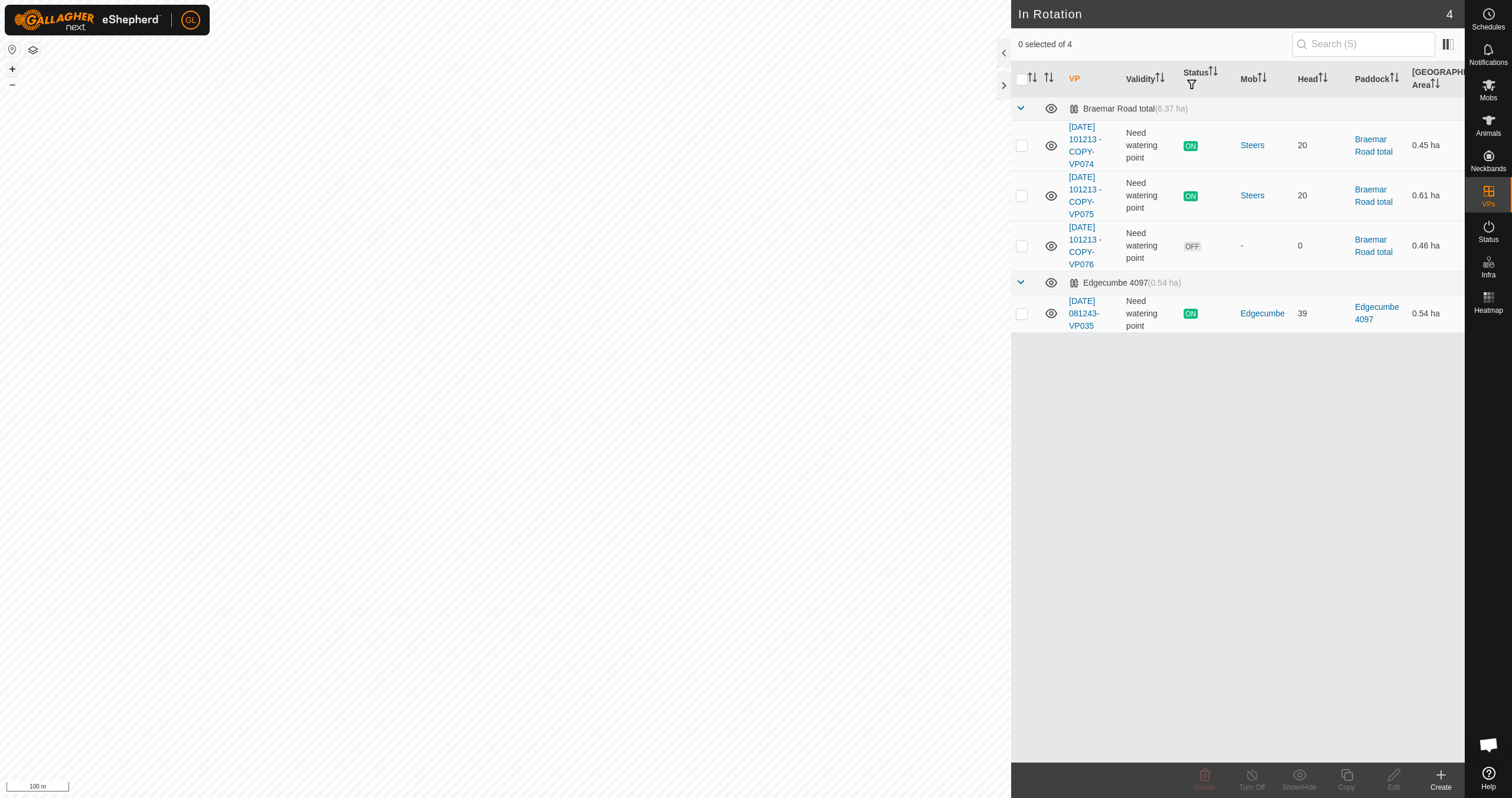
click at [16, 69] on button "+" at bounding box center [12, 68] width 14 height 14
click at [10, 71] on button "+" at bounding box center [12, 68] width 14 height 14
click at [1410, 299] on link "Physical Paddocks" at bounding box center [1413, 297] width 101 height 24
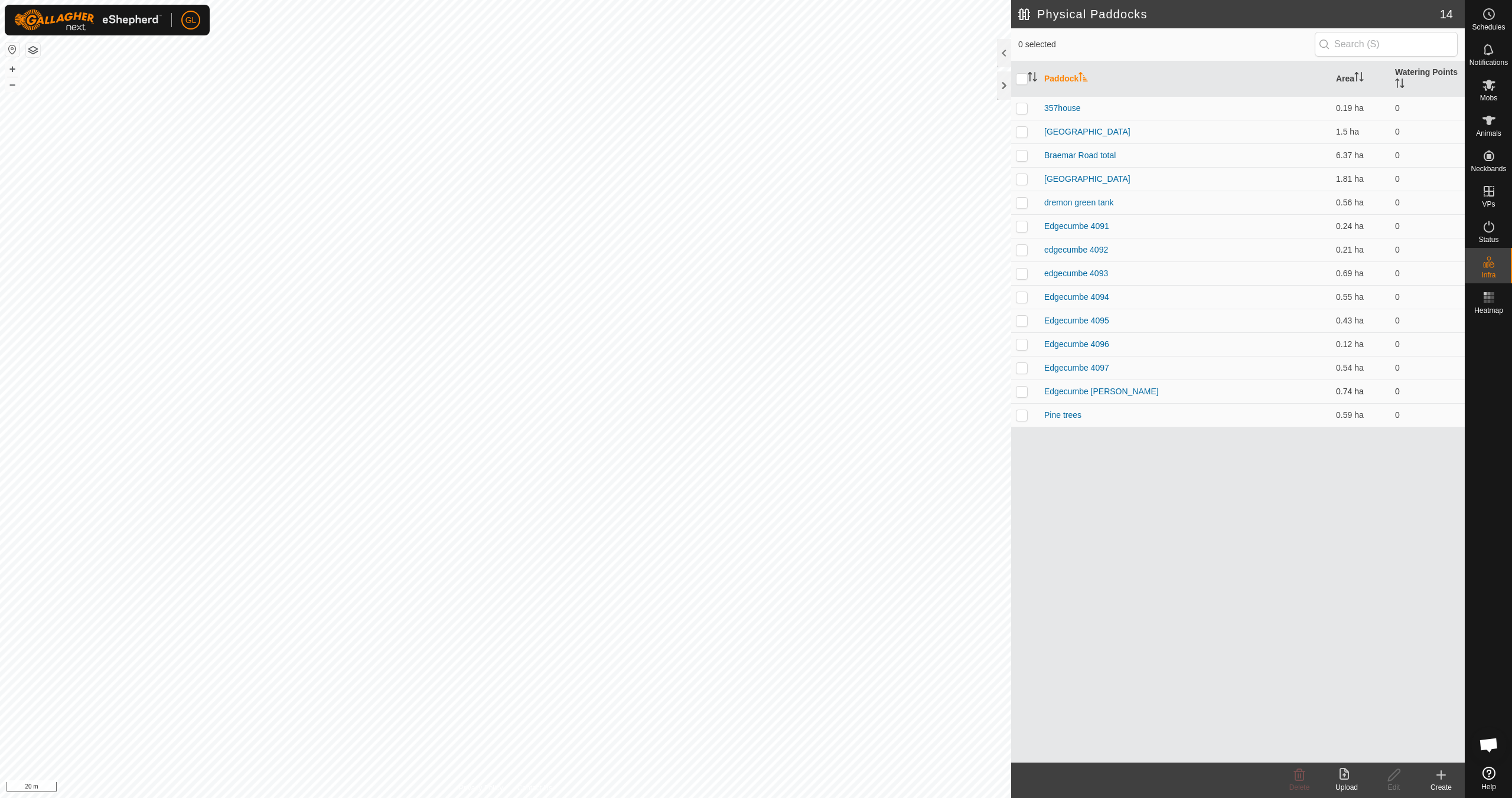
click at [1021, 393] on p-checkbox at bounding box center [1021, 392] width 11 height 10
checkbox input "true"
click at [1390, 782] on icon at bounding box center [1394, 774] width 15 height 14
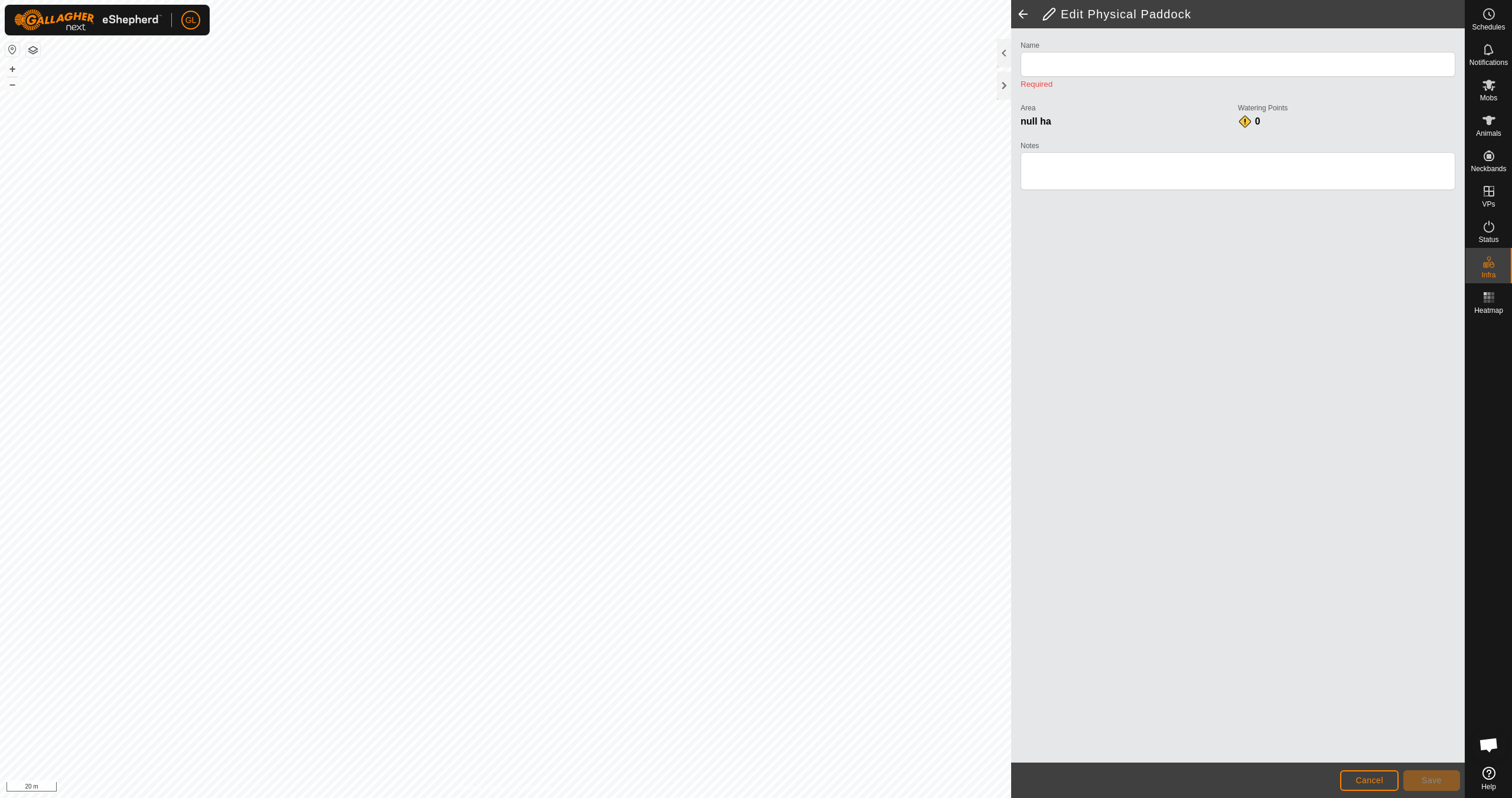
type input "Edgecumbe [PERSON_NAME]"
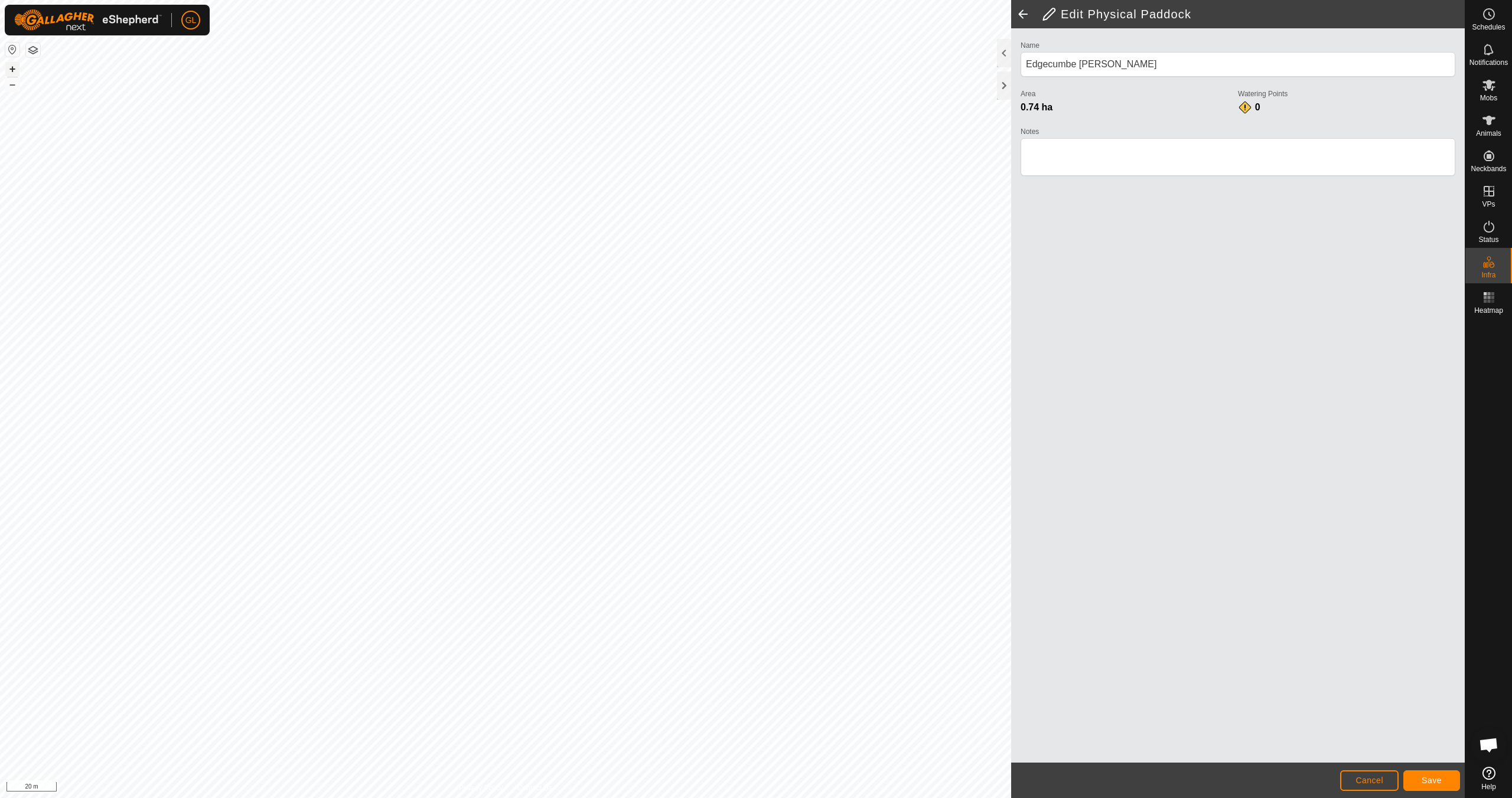
click at [9, 69] on button "+" at bounding box center [12, 68] width 14 height 14
click at [1420, 779] on button "Save" at bounding box center [1431, 780] width 57 height 20
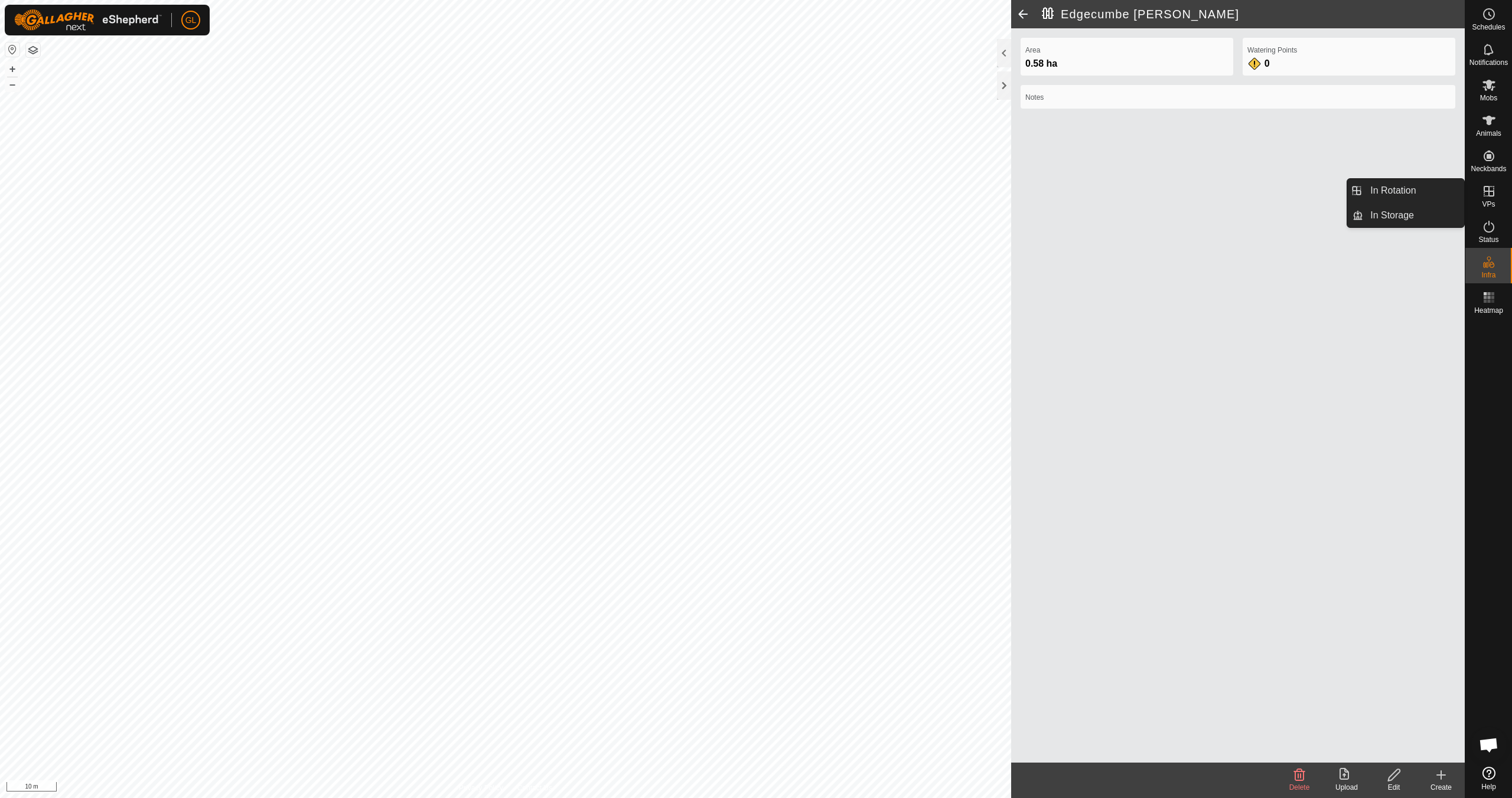
click at [1495, 196] on icon at bounding box center [1488, 191] width 14 height 14
click at [1490, 198] on es-virtualpaddocks-svg-icon at bounding box center [1488, 191] width 21 height 19
click at [1411, 189] on link "In Rotation" at bounding box center [1413, 191] width 101 height 24
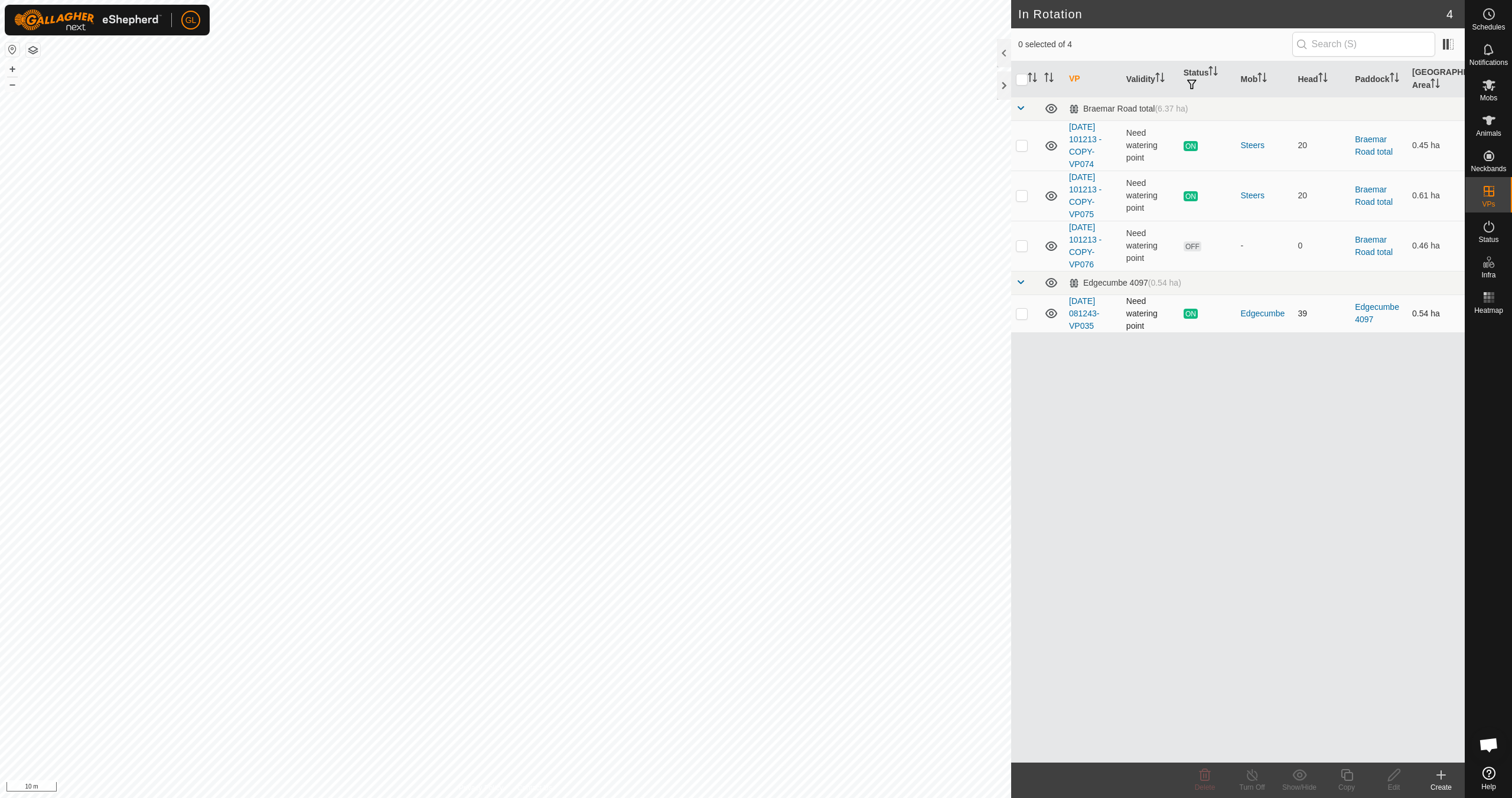
click at [1019, 312] on p-checkbox at bounding box center [1021, 314] width 11 height 10
checkbox input "true"
click at [1342, 780] on icon at bounding box center [1347, 774] width 15 height 14
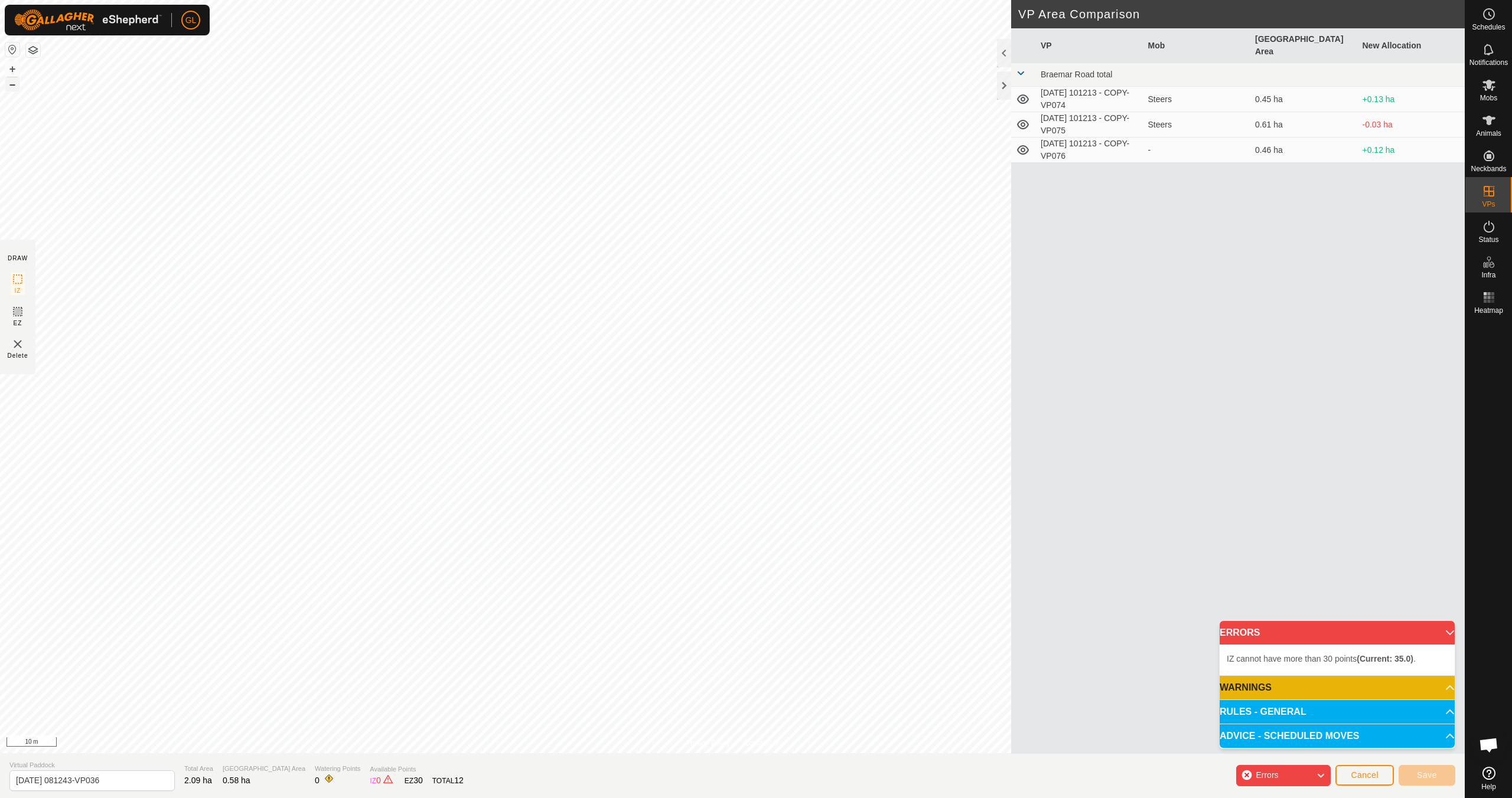
click at [11, 85] on button "–" at bounding box center [12, 84] width 14 height 14
click at [11, 84] on button "–" at bounding box center [12, 84] width 14 height 14
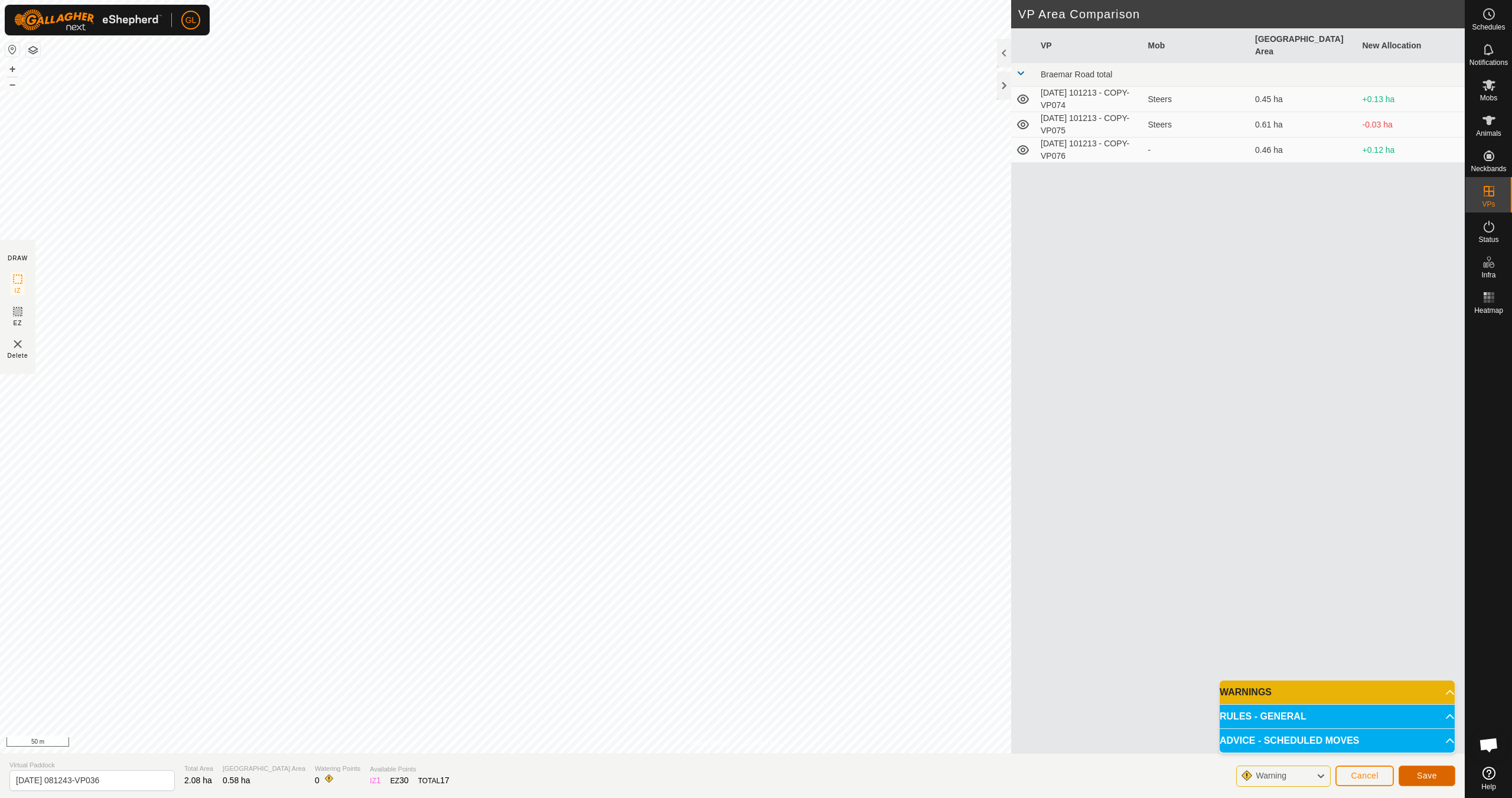
click at [1430, 779] on span "Save" at bounding box center [1426, 776] width 20 height 10
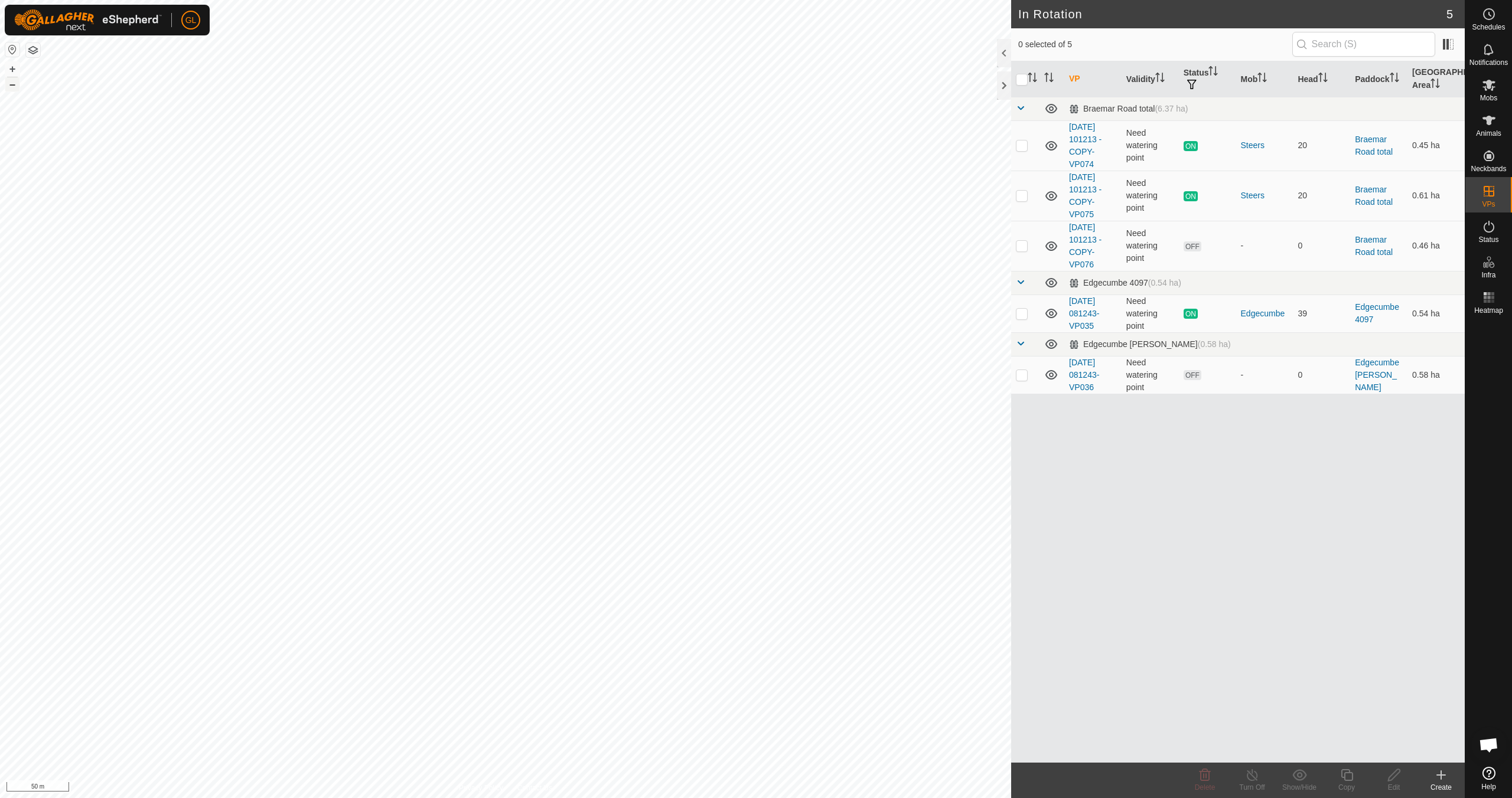
click at [11, 83] on button "–" at bounding box center [12, 84] width 14 height 14
